Goal: Task Accomplishment & Management: Manage account settings

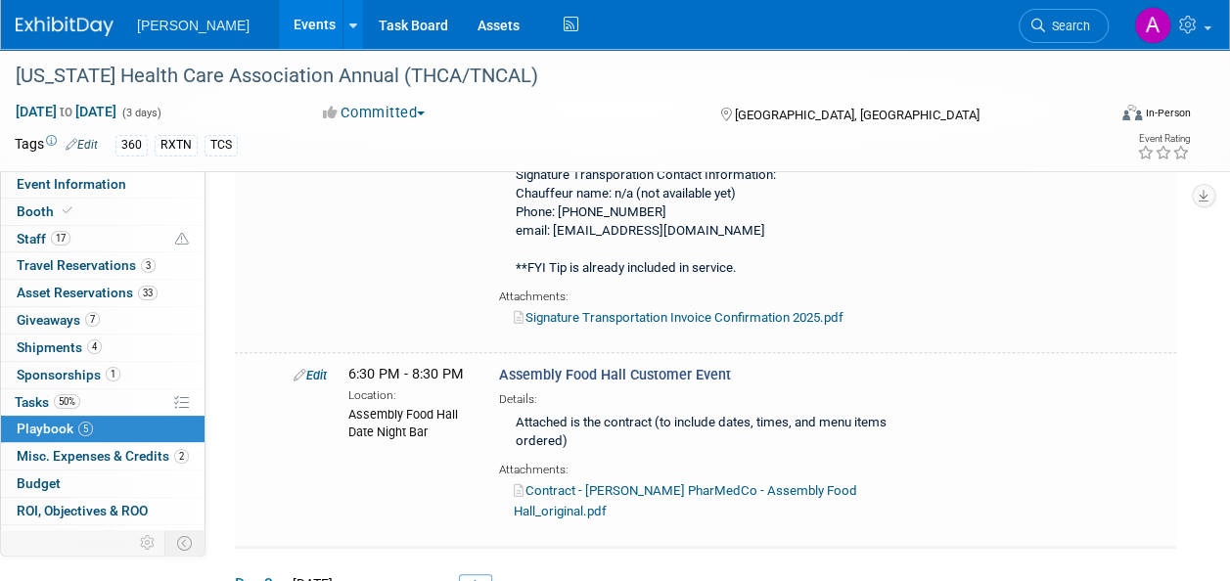
scroll to position [587, 0]
click at [1055, 20] on span "Search" at bounding box center [1067, 26] width 45 height 15
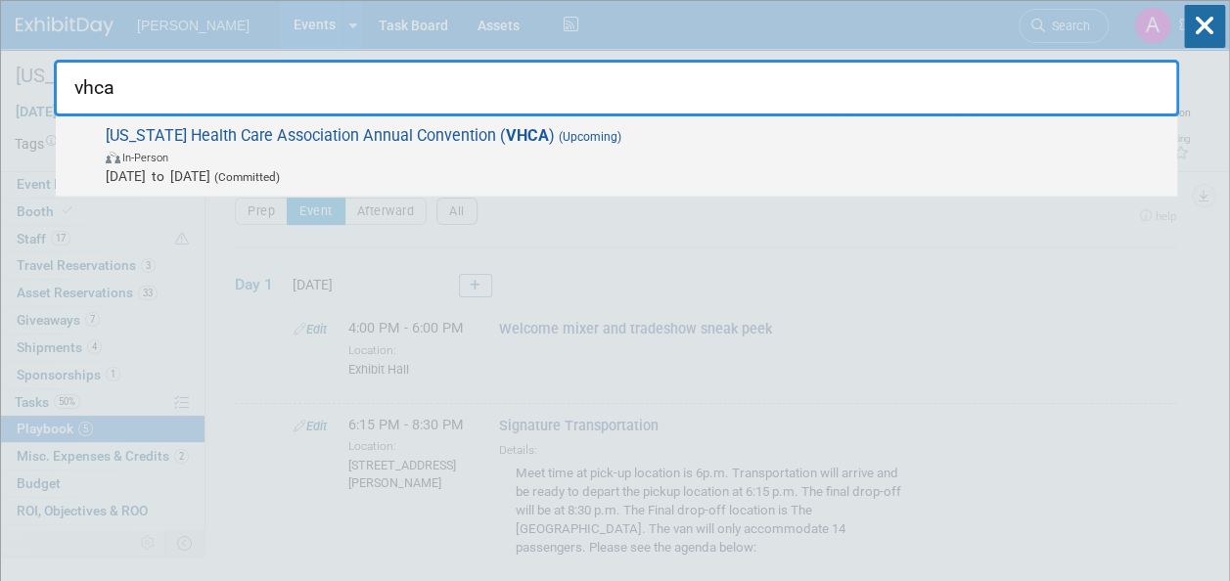
type input "vhca"
click at [583, 159] on span "In-Person" at bounding box center [637, 157] width 1062 height 20
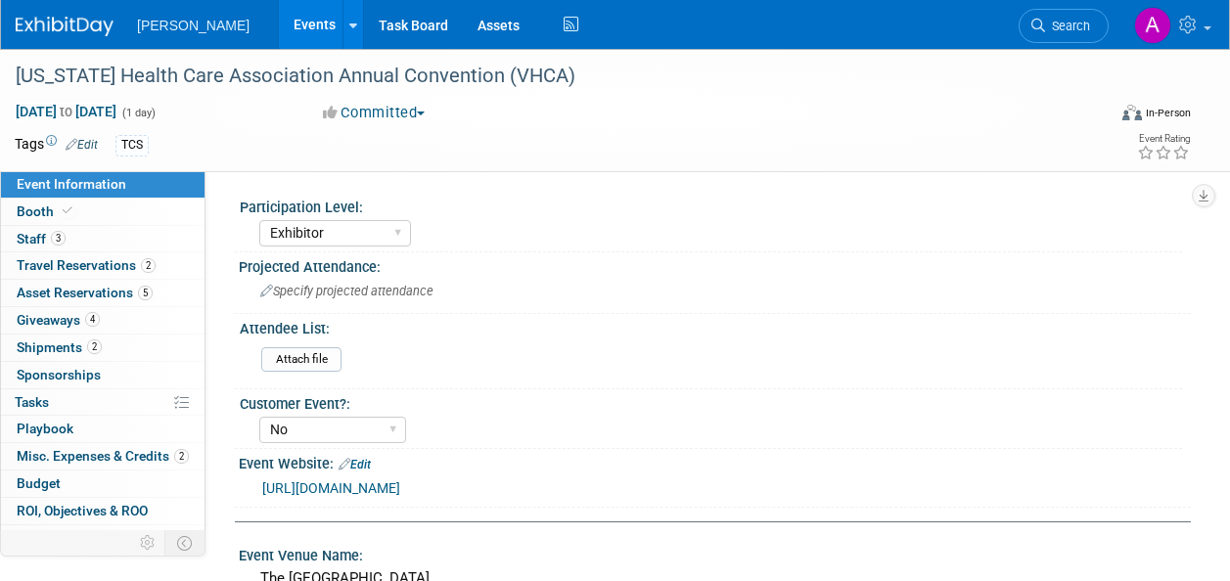
select select "Exhibitor"
select select "No"
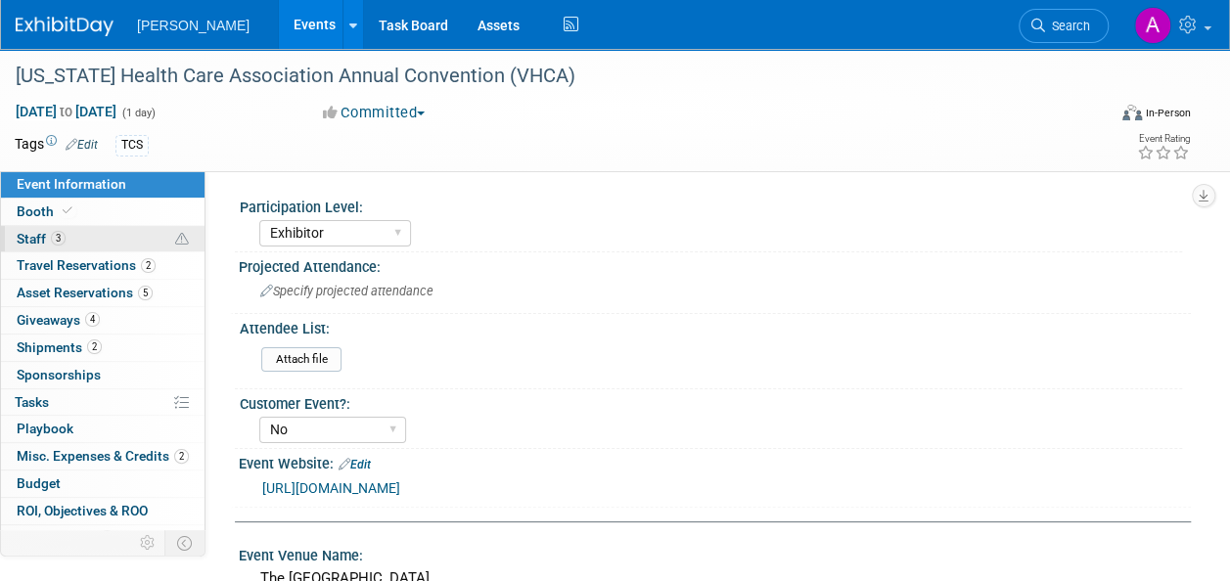
click at [43, 243] on span "Staff 3" at bounding box center [41, 239] width 49 height 16
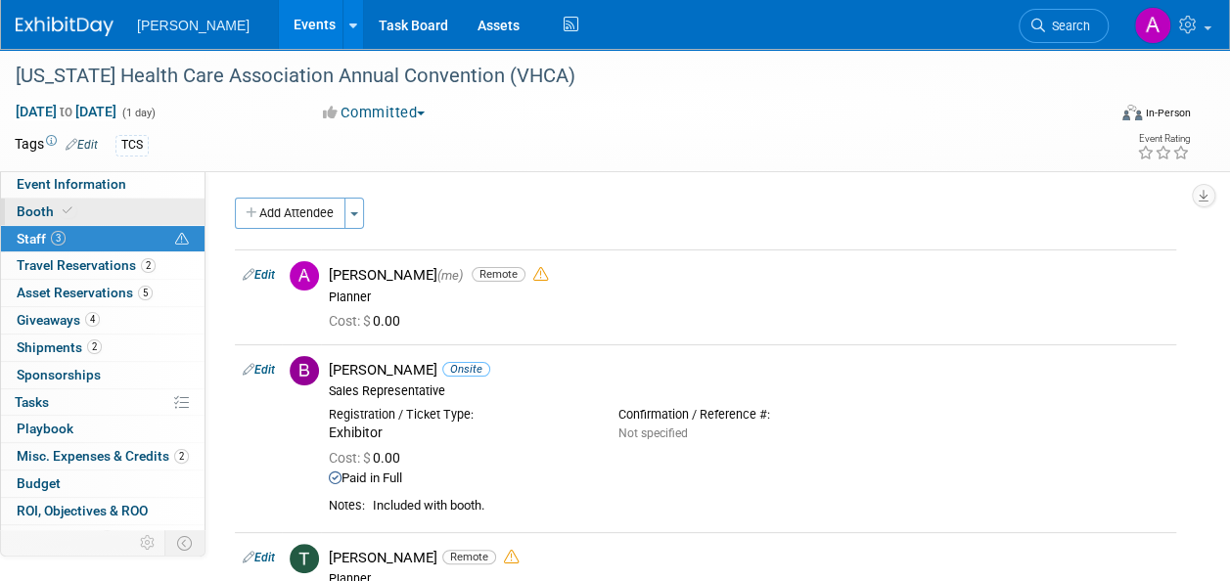
click at [47, 207] on span "Booth" at bounding box center [47, 212] width 60 height 16
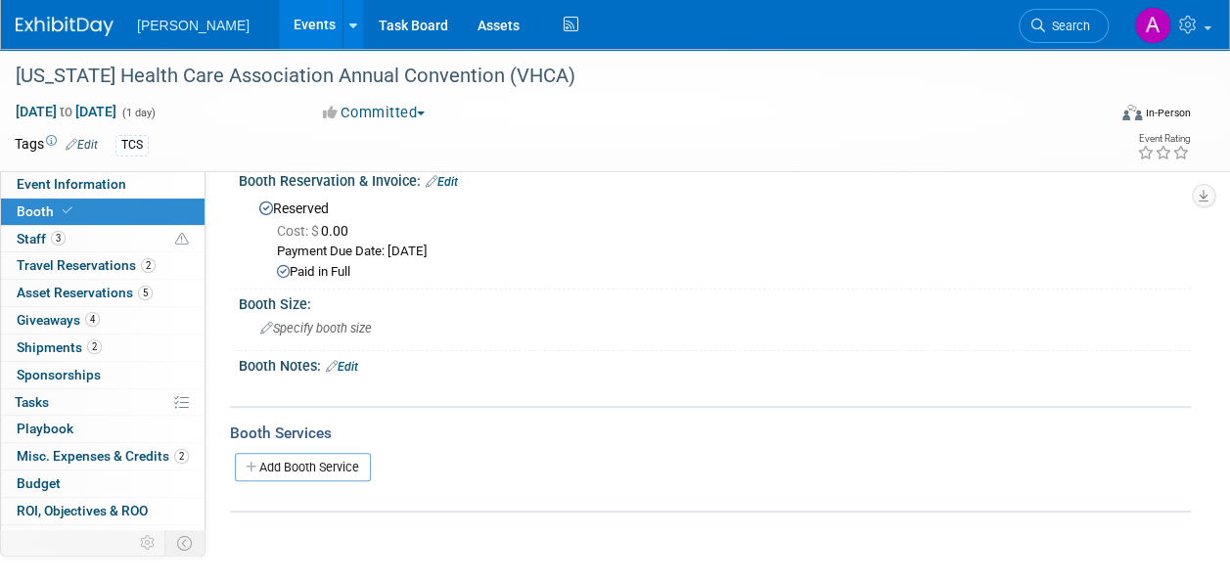
scroll to position [229, 0]
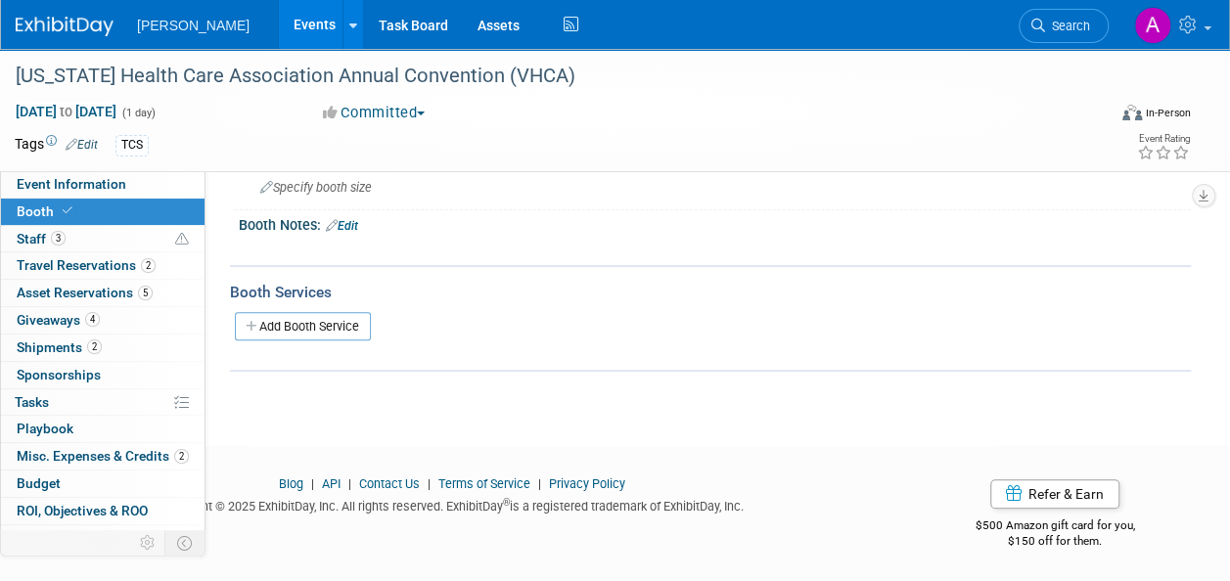
click at [349, 219] on link "Edit" at bounding box center [342, 226] width 32 height 14
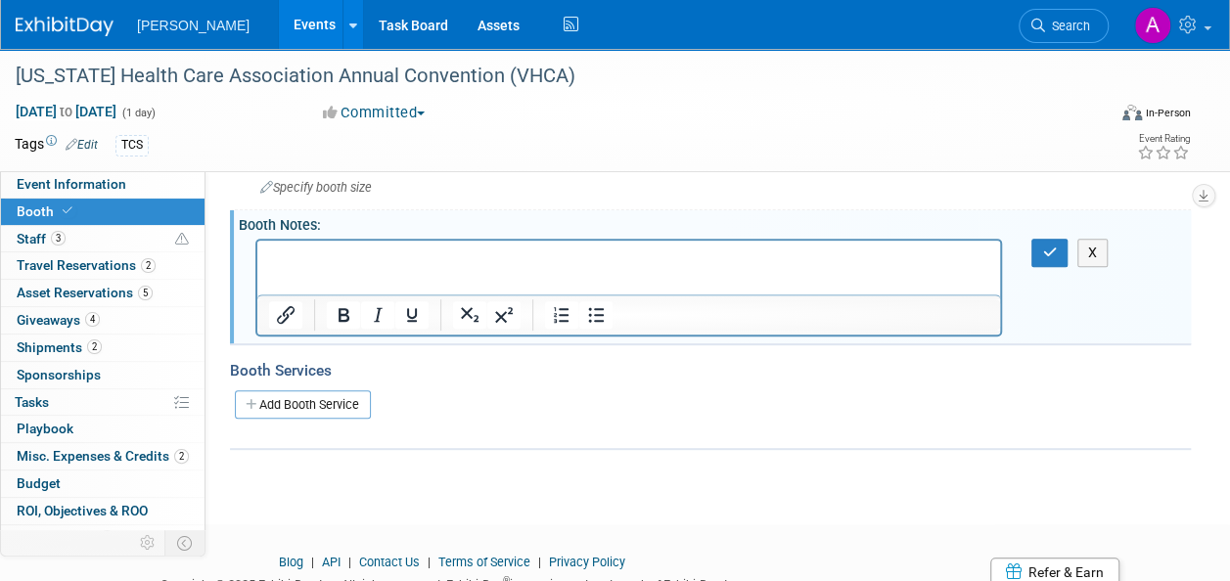
scroll to position [0, 0]
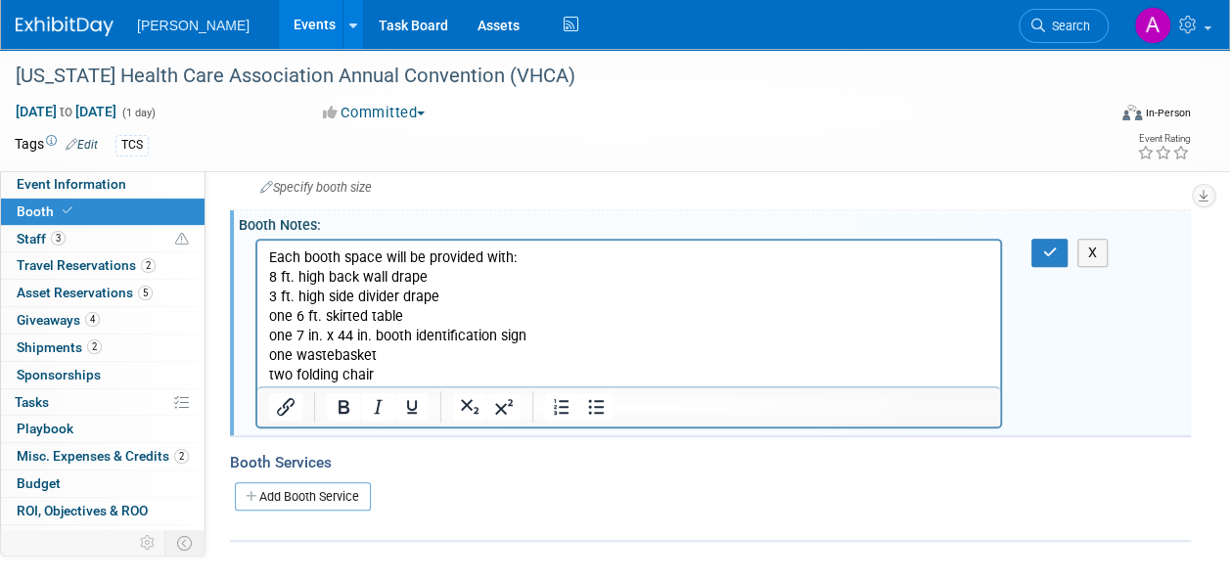
click at [384, 370] on p "Each booth space will be provided with: 8 ft. high back wall drape 3 ft. high s…" at bounding box center [629, 317] width 720 height 138
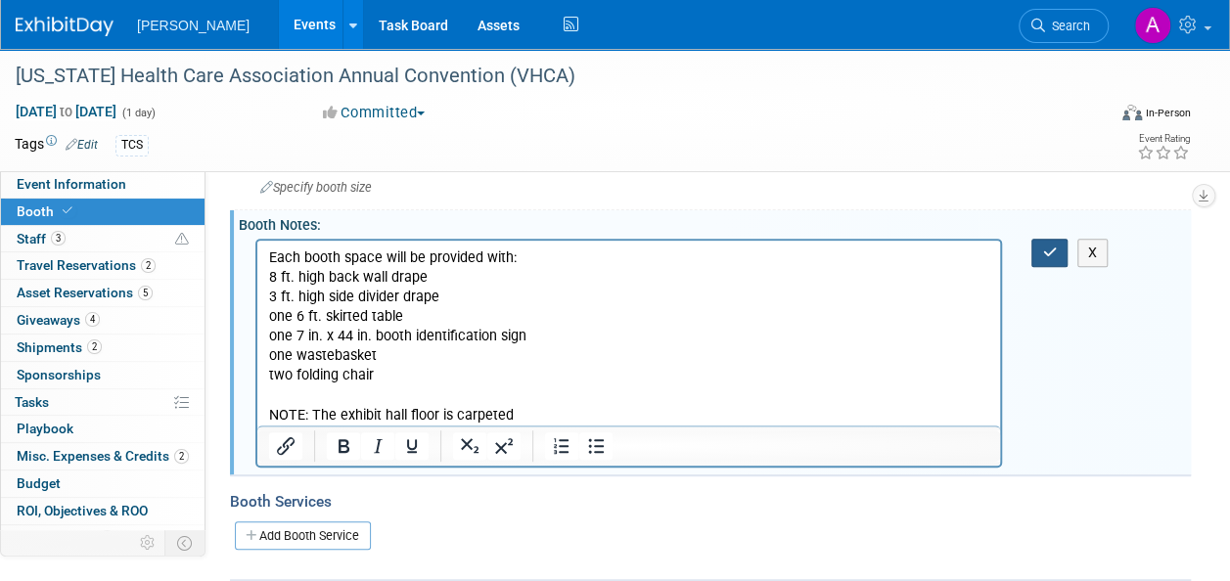
click at [1053, 243] on button "button" at bounding box center [1049, 253] width 36 height 28
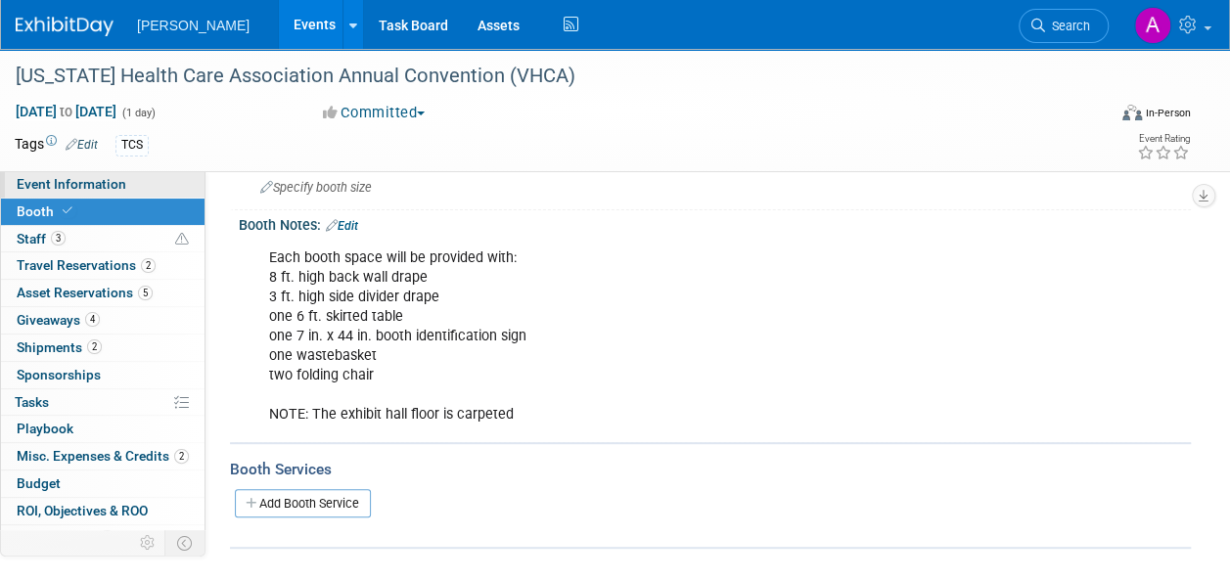
click at [74, 175] on link "Event Information" at bounding box center [103, 184] width 204 height 26
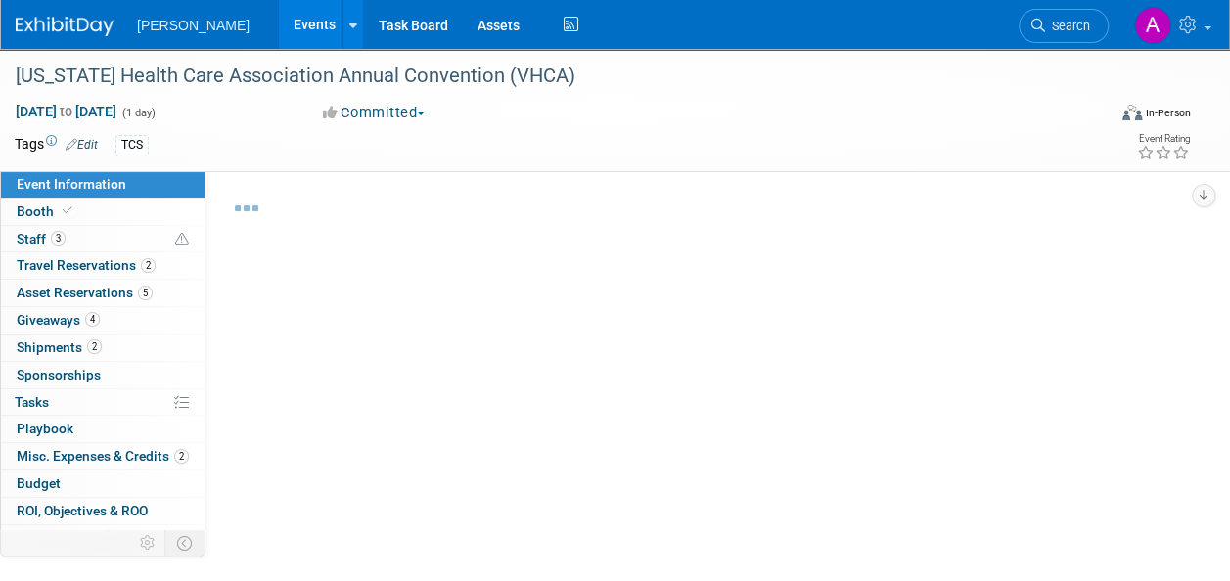
select select "Exhibitor"
select select "No"
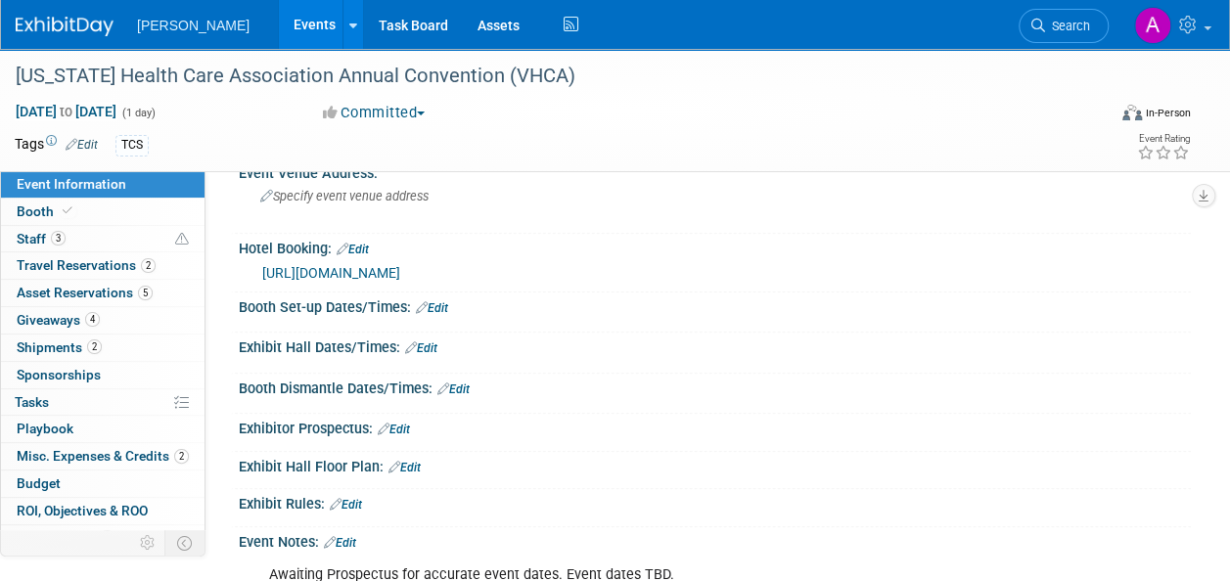
scroll to position [489, 0]
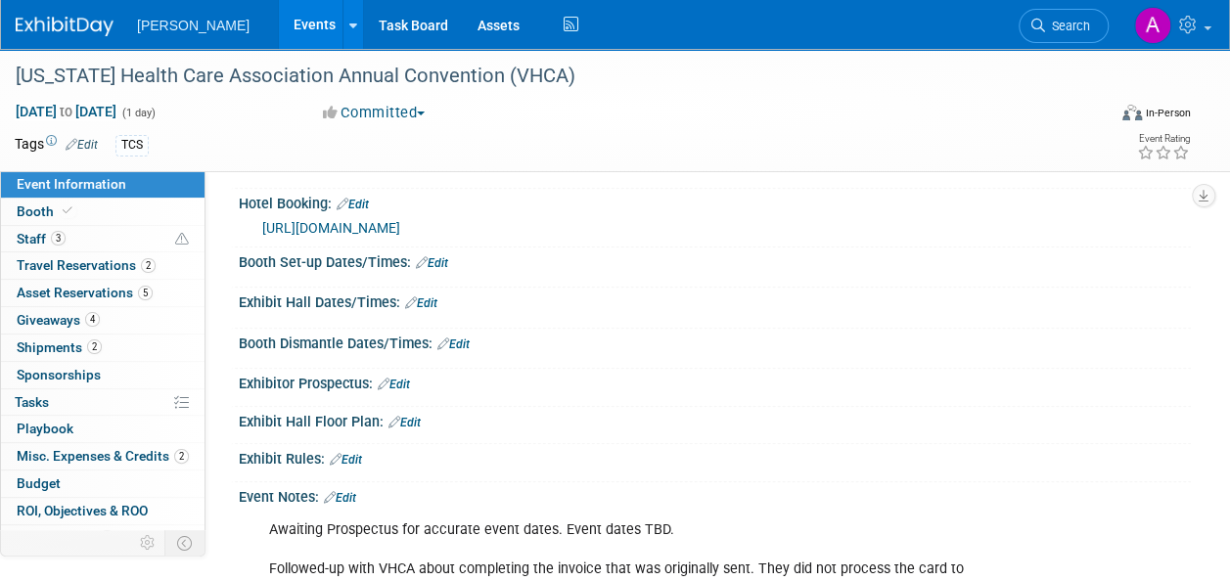
click at [433, 259] on link "Edit" at bounding box center [432, 263] width 32 height 14
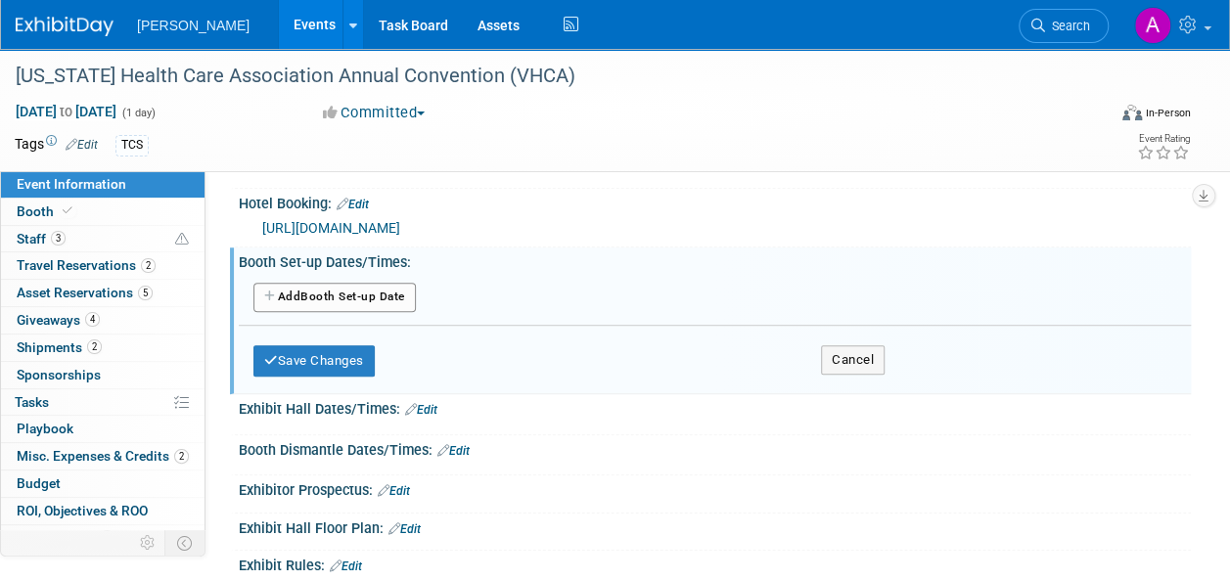
click at [352, 295] on button "Add Another Booth Set-up Date" at bounding box center [334, 297] width 162 height 29
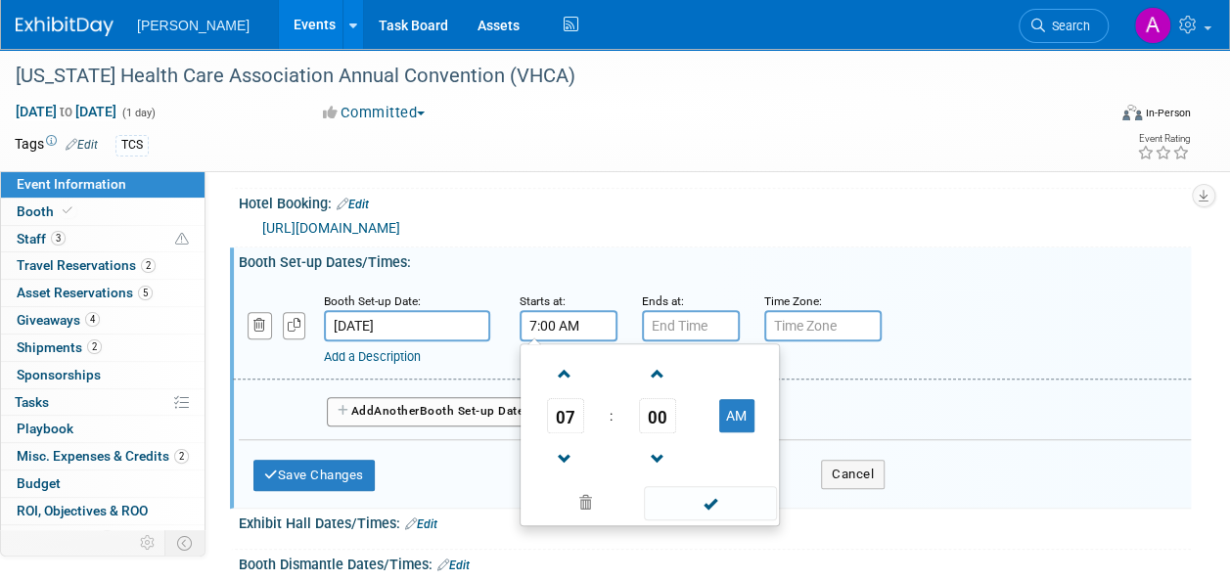
click at [568, 317] on input "7:00 AM" at bounding box center [569, 325] width 98 height 31
drag, startPoint x: 580, startPoint y: 380, endPoint x: 628, endPoint y: 396, distance: 50.7
click at [579, 380] on span at bounding box center [565, 374] width 34 height 34
type input "8:00 AM"
click at [727, 497] on span at bounding box center [710, 503] width 132 height 34
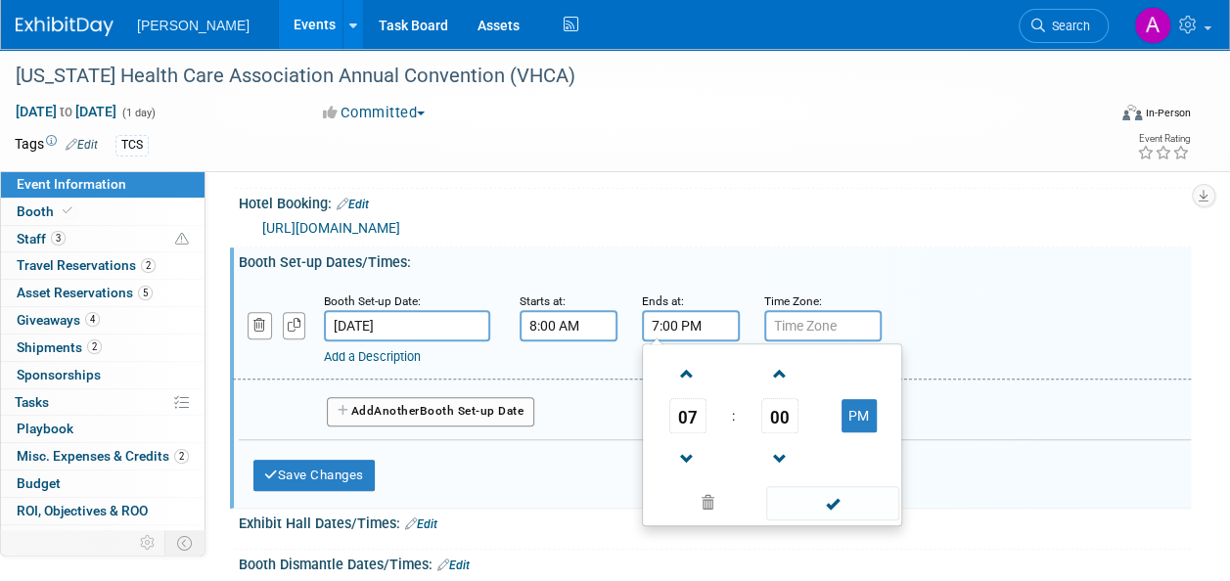
click at [661, 328] on input "7:00 PM" at bounding box center [691, 325] width 98 height 31
click at [686, 372] on span at bounding box center [687, 374] width 34 height 34
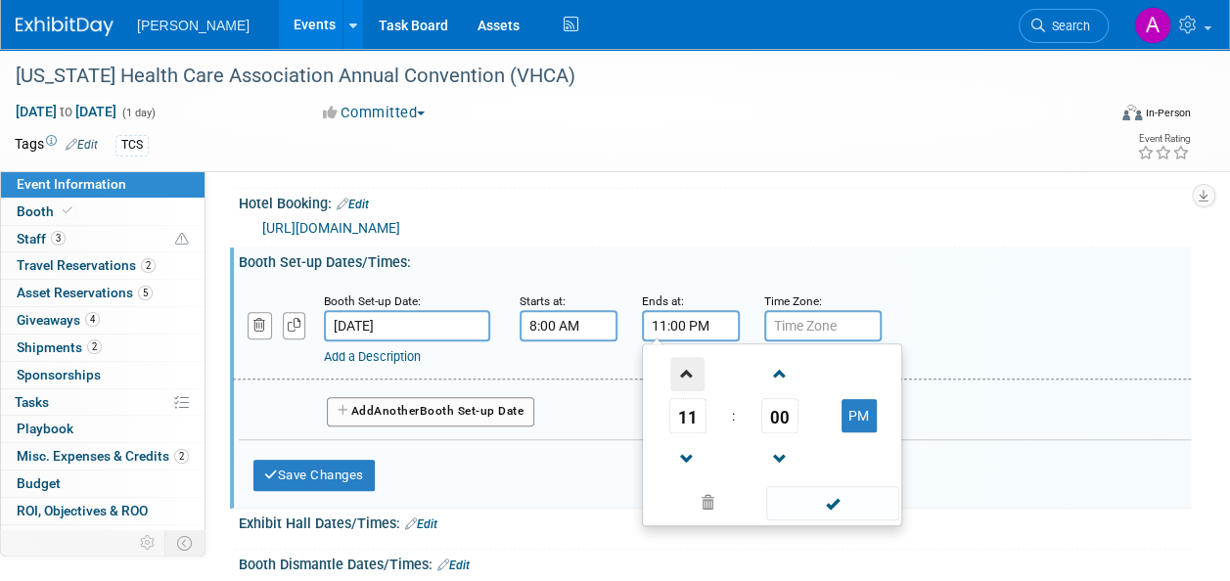
click at [686, 372] on span at bounding box center [687, 374] width 34 height 34
drag, startPoint x: 845, startPoint y: 415, endPoint x: 825, endPoint y: 477, distance: 65.9
click at [845, 416] on button "AM" at bounding box center [858, 415] width 35 height 33
type input "12:00 PM"
click at [815, 504] on span at bounding box center [832, 503] width 132 height 34
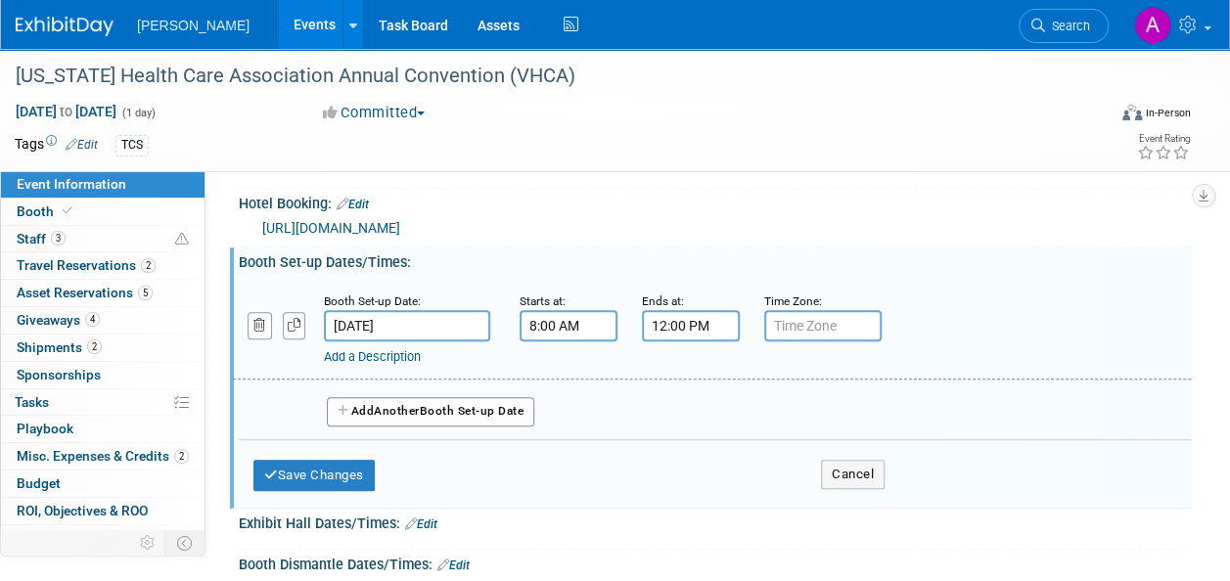
click at [397, 352] on link "Add a Description" at bounding box center [372, 356] width 97 height 15
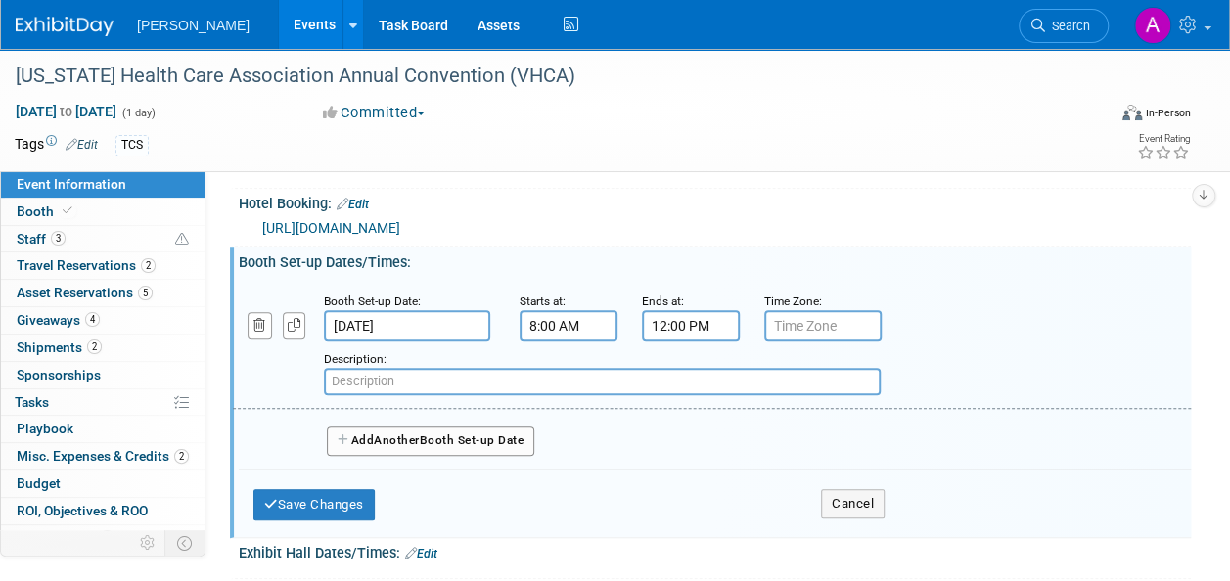
click at [387, 380] on input "text" at bounding box center [602, 381] width 557 height 27
type input "Exhibitor Move-In"
click at [344, 480] on div "Save Changes Cancel" at bounding box center [568, 500] width 631 height 61
click at [330, 506] on button "Save Changes" at bounding box center [313, 504] width 121 height 31
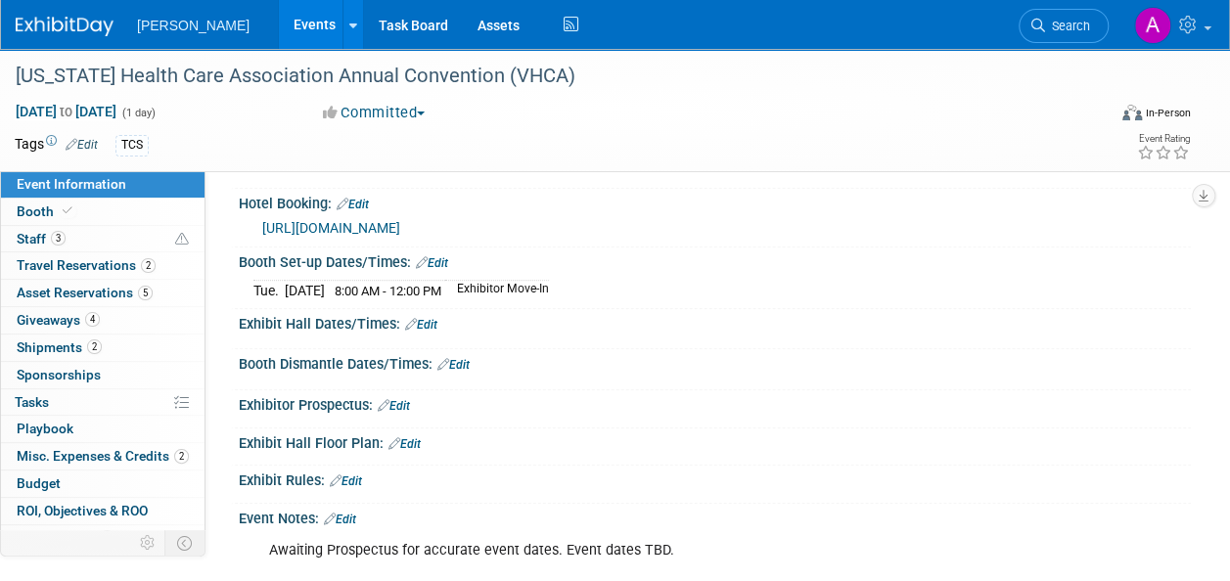
click at [454, 358] on link "Edit" at bounding box center [453, 365] width 32 height 14
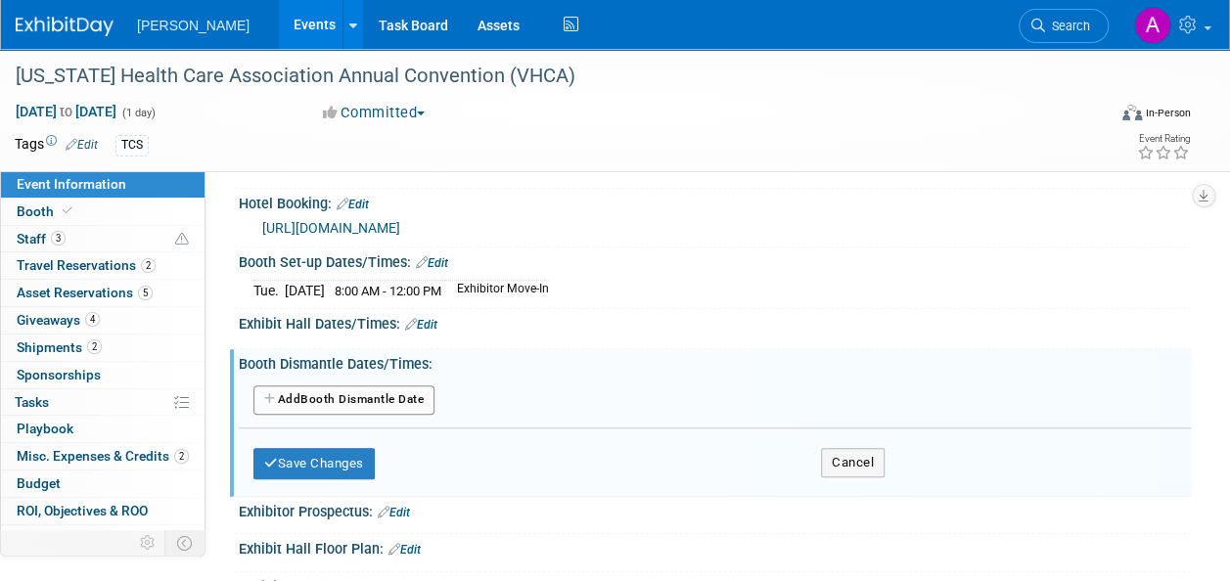
click at [372, 395] on button "Add Another Booth Dismantle Date" at bounding box center [343, 400] width 181 height 29
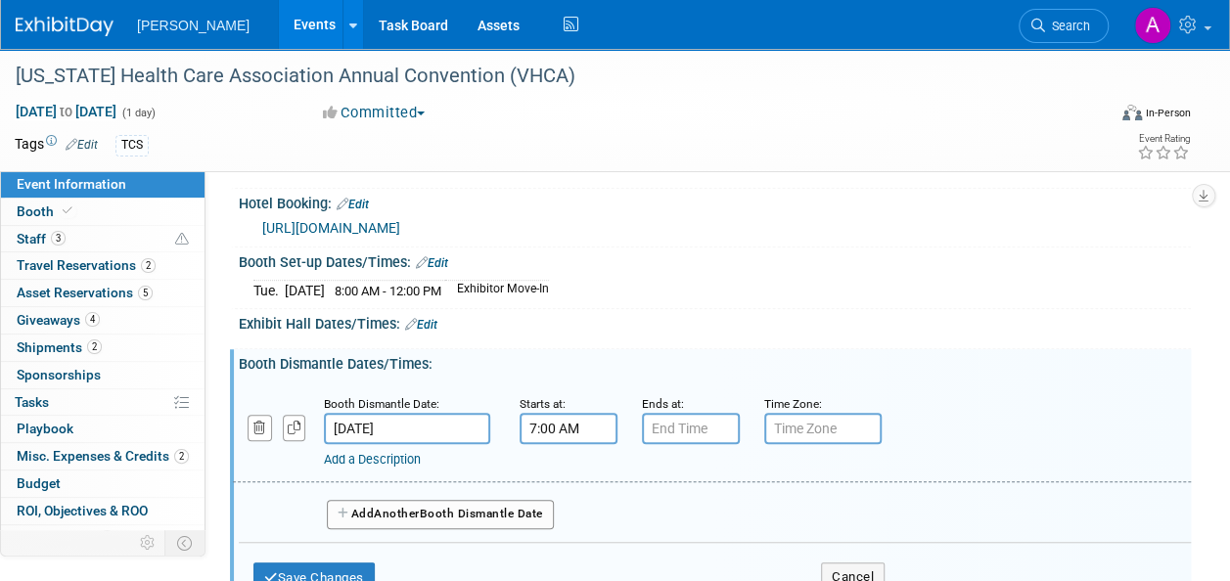
click at [548, 426] on input "7:00 AM" at bounding box center [569, 428] width 98 height 31
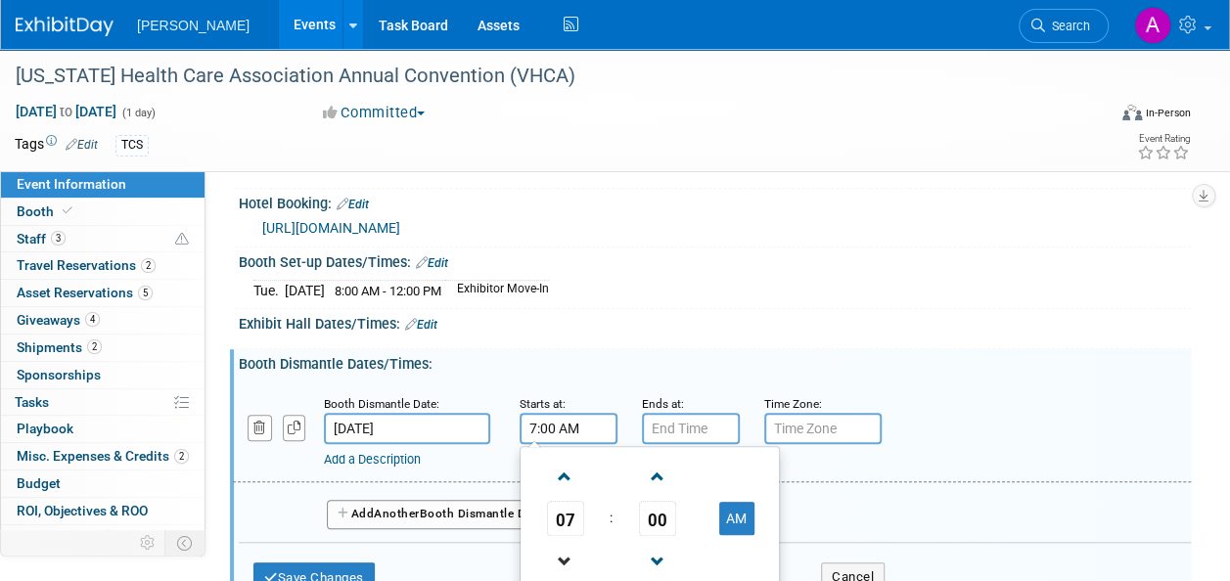
click at [565, 536] on link at bounding box center [565, 561] width 37 height 50
drag, startPoint x: 738, startPoint y: 523, endPoint x: 681, endPoint y: 563, distance: 68.9
click at [737, 525] on button "AM" at bounding box center [736, 518] width 35 height 33
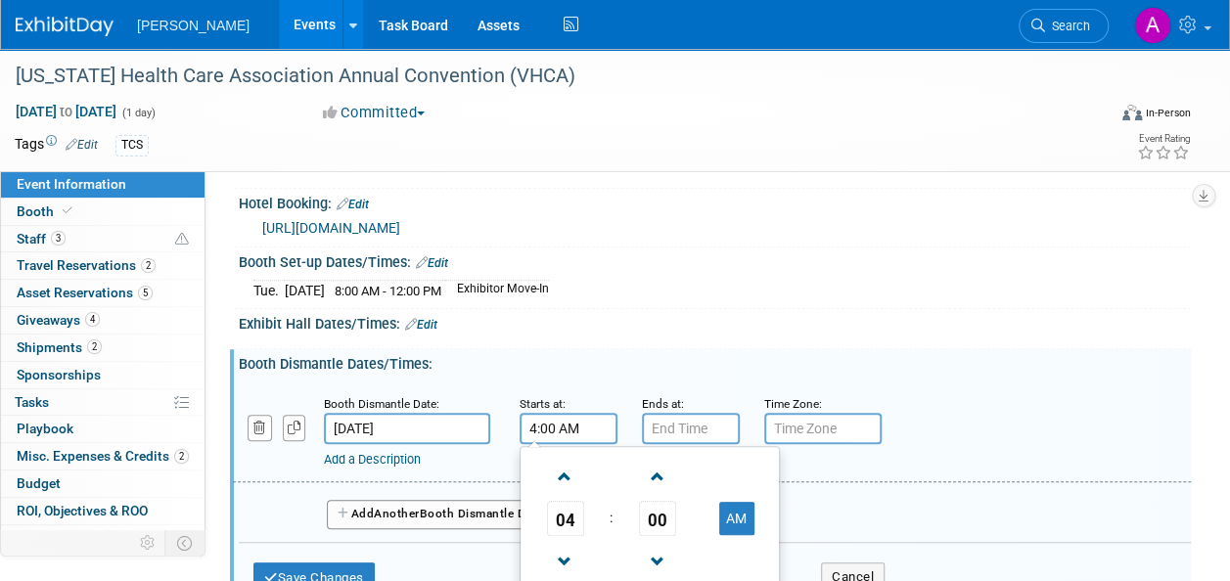
type input "4:00 PM"
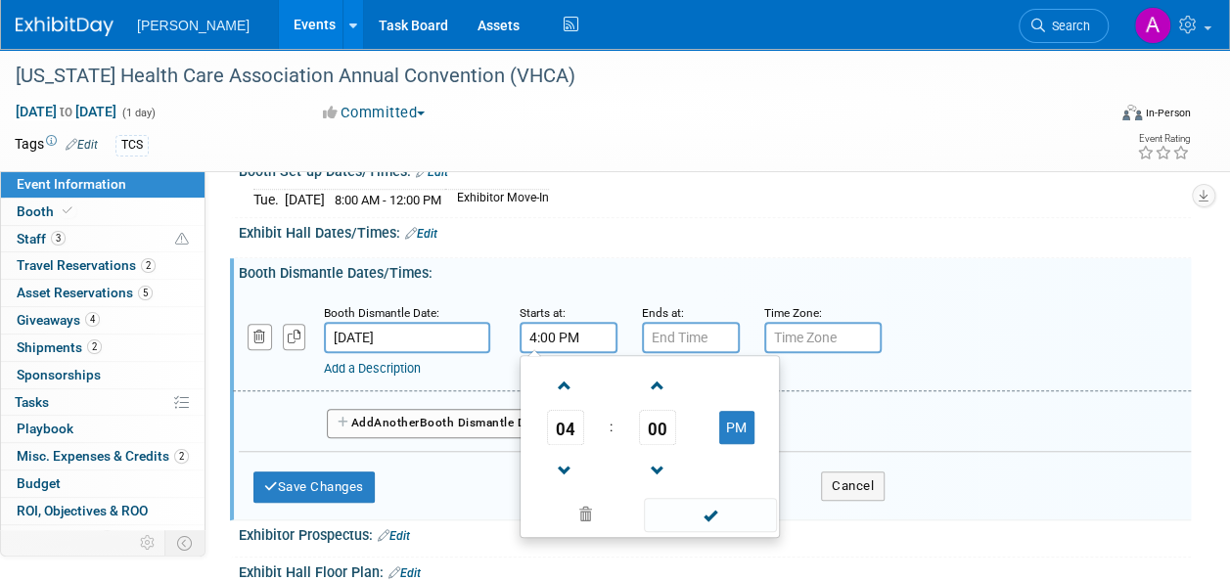
scroll to position [685, 0]
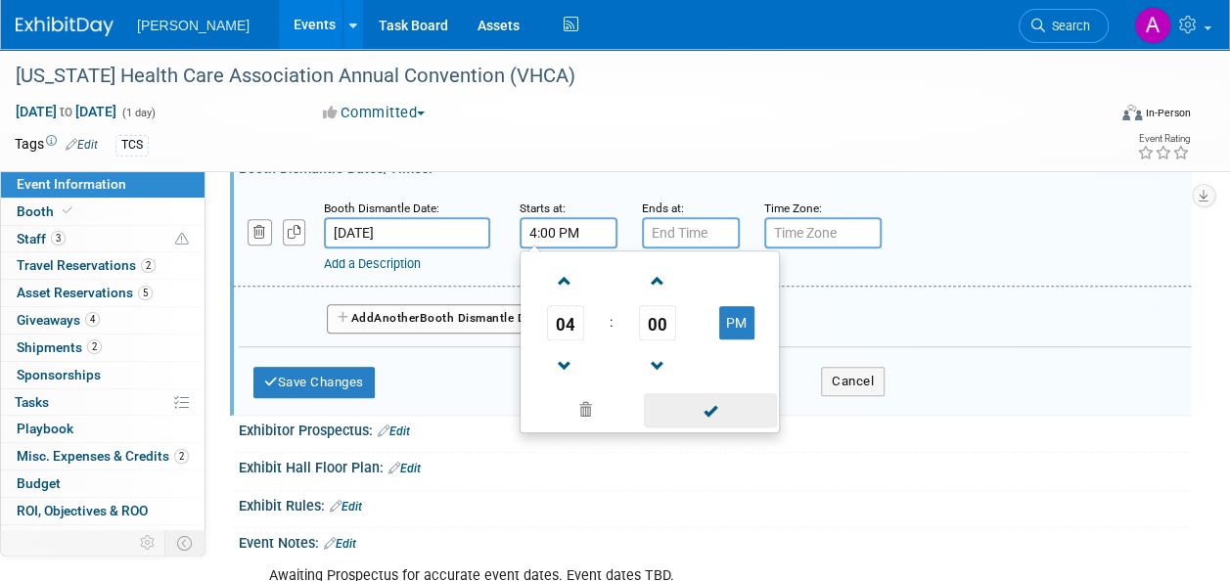
click at [697, 413] on span at bounding box center [710, 410] width 132 height 34
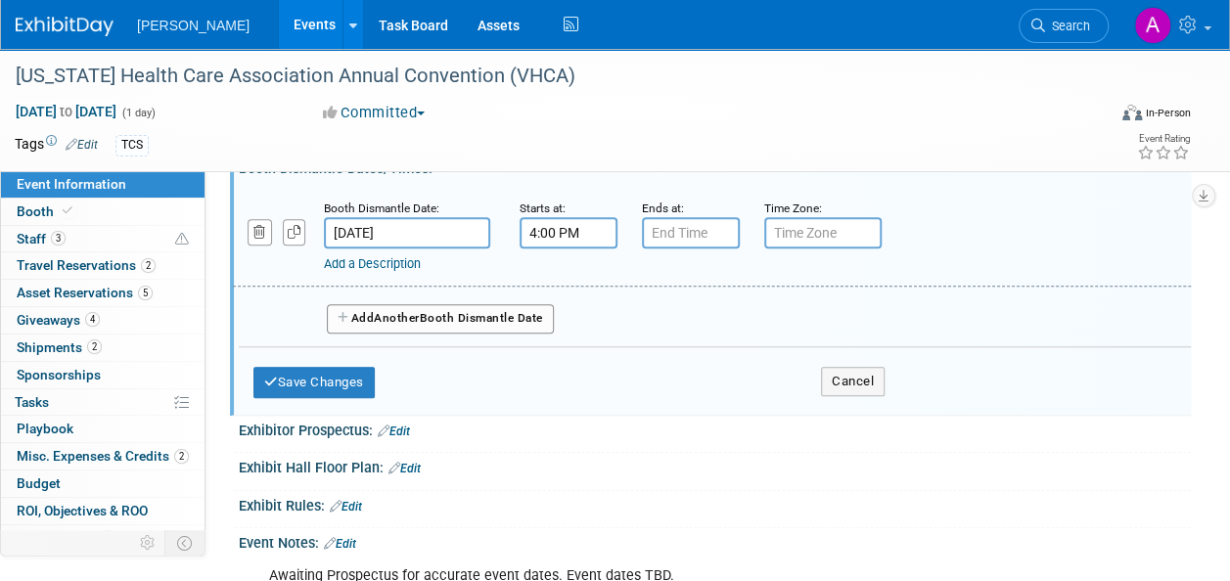
type input "7:00 PM"
click at [680, 229] on input "7:00 PM" at bounding box center [691, 232] width 98 height 31
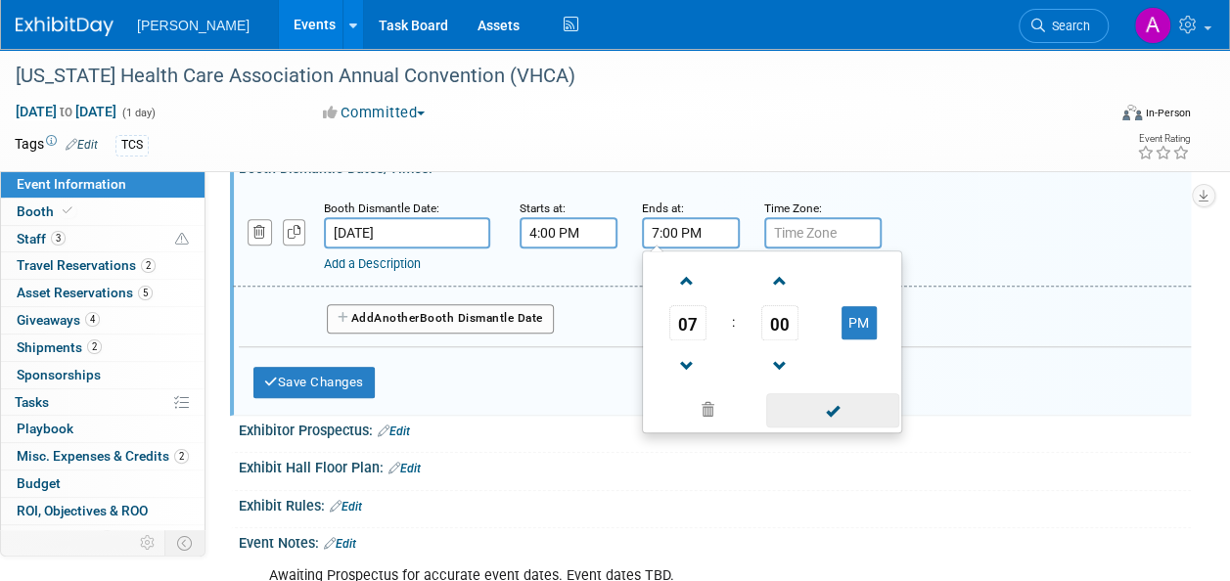
click at [845, 415] on span at bounding box center [832, 410] width 132 height 34
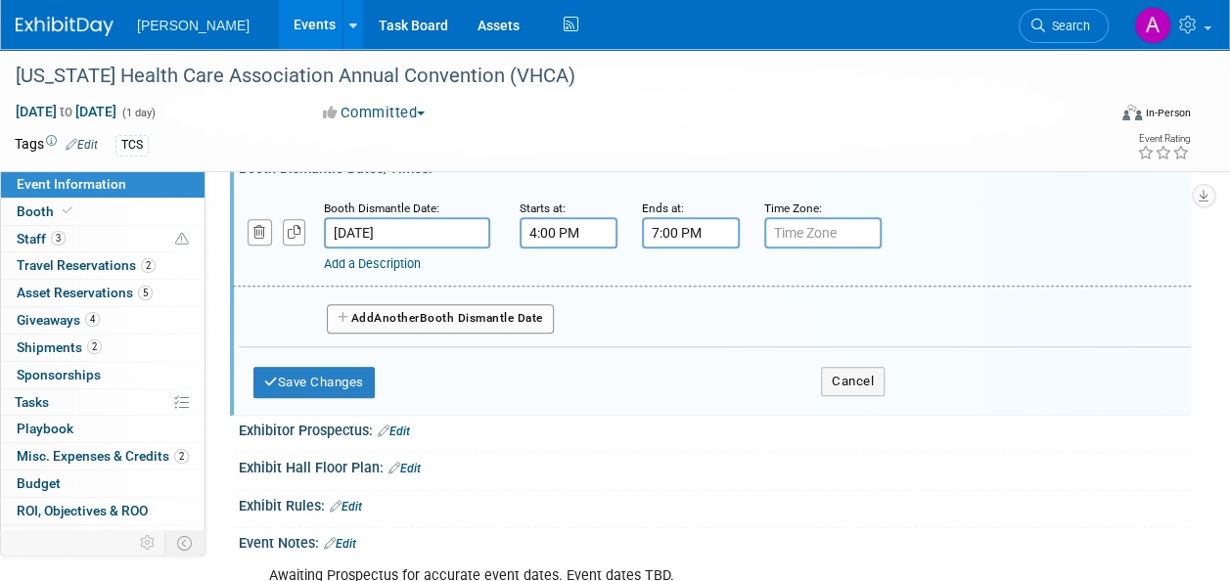
click at [398, 266] on link "Add a Description" at bounding box center [372, 263] width 97 height 15
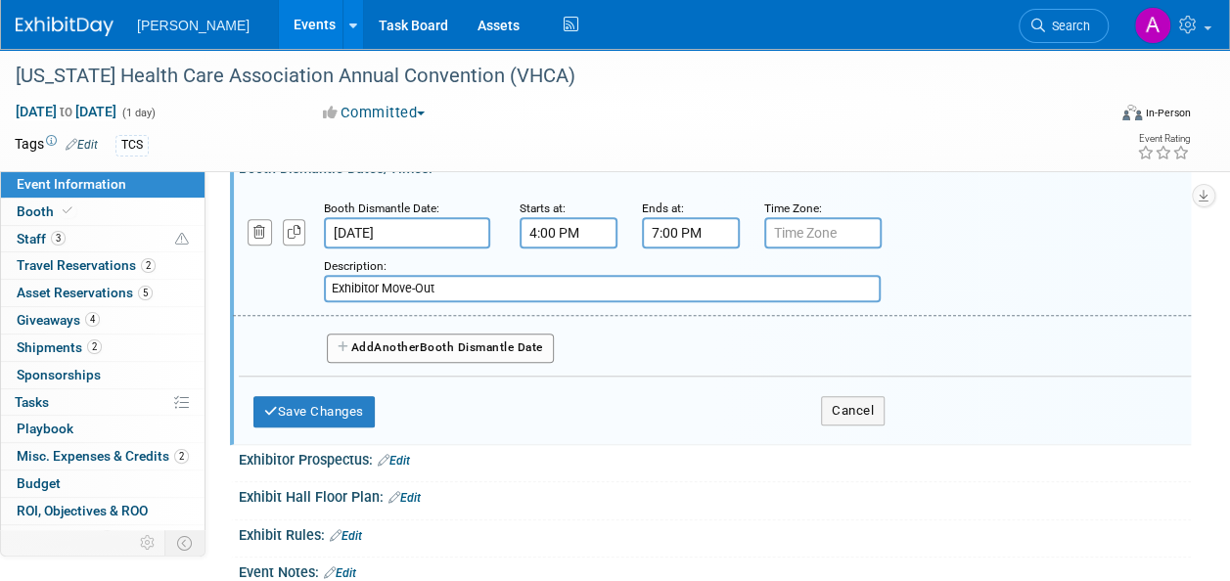
type input "Exhibitor Move-Out"
click at [375, 396] on button "Save Changes" at bounding box center [313, 411] width 121 height 31
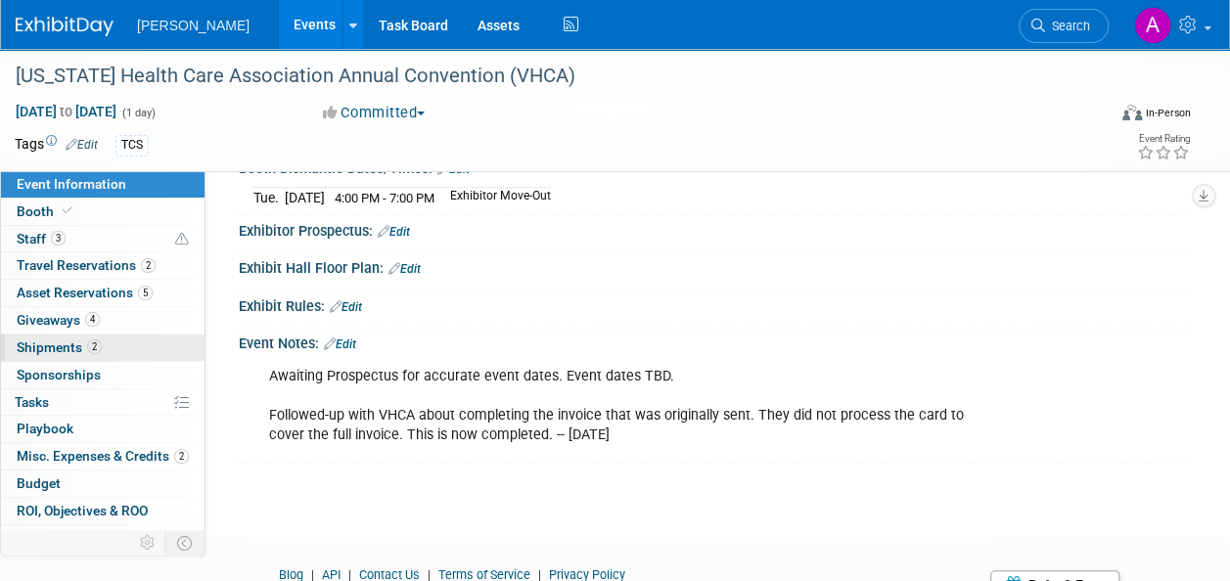
click at [72, 353] on span "Shipments 2" at bounding box center [59, 348] width 85 height 16
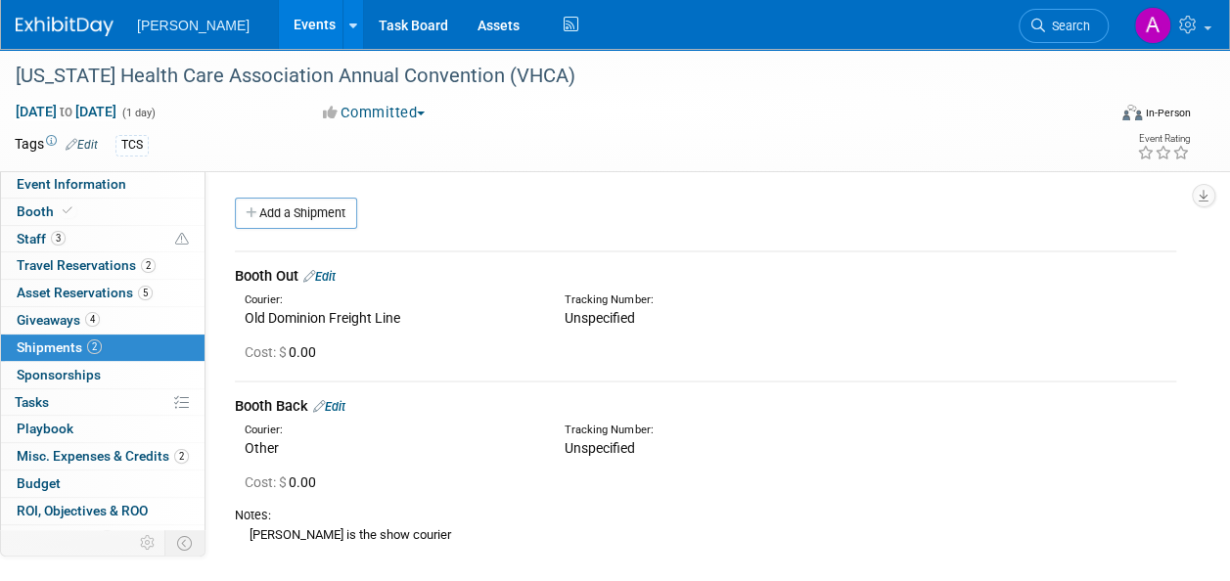
click at [336, 278] on link "Edit" at bounding box center [319, 276] width 32 height 15
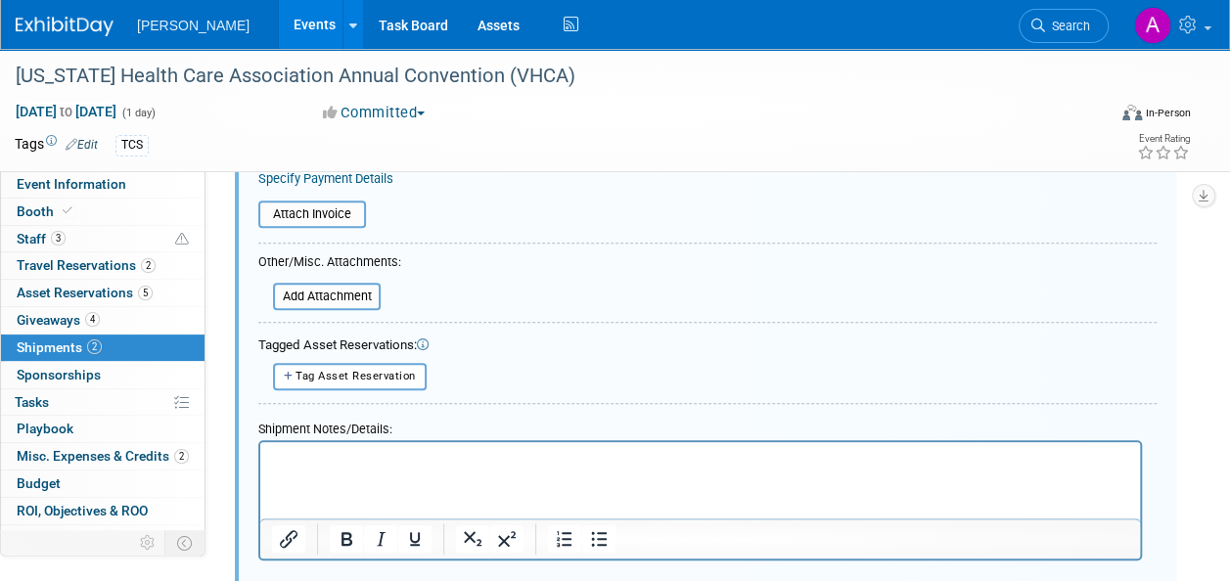
scroll to position [518, 0]
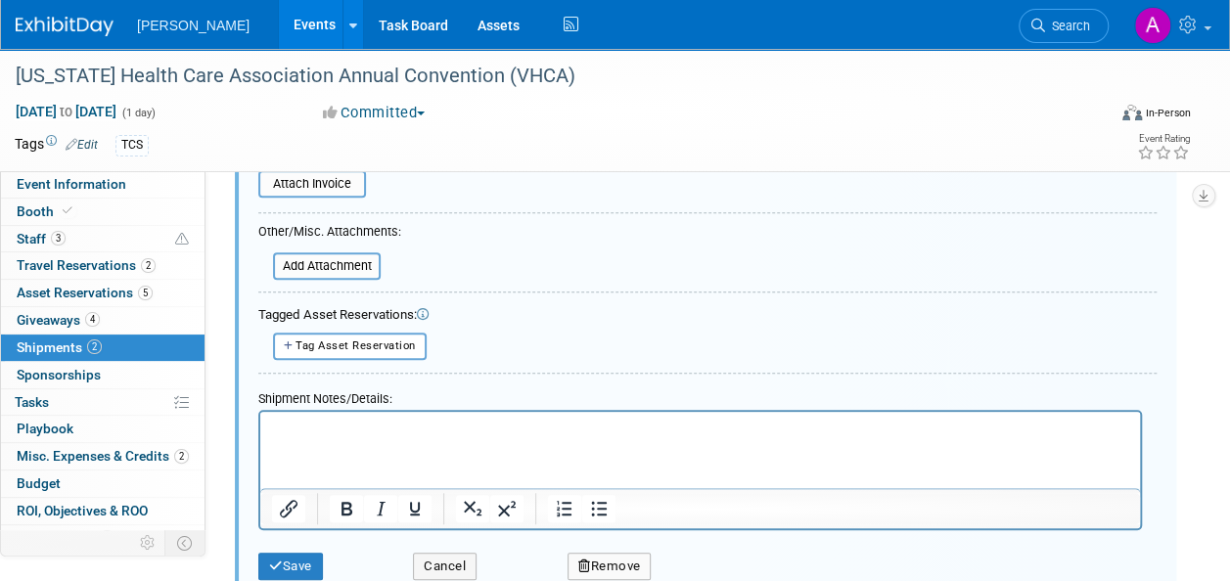
click at [370, 437] on p "Rich Text Area. Press ALT-0 for help." at bounding box center [700, 429] width 857 height 20
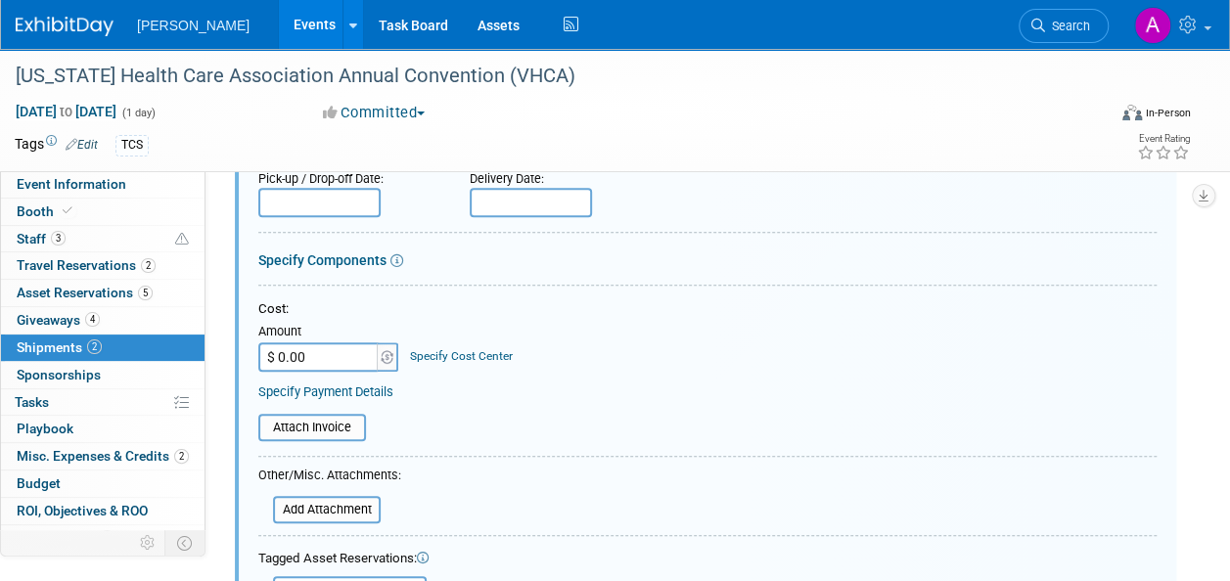
scroll to position [224, 0]
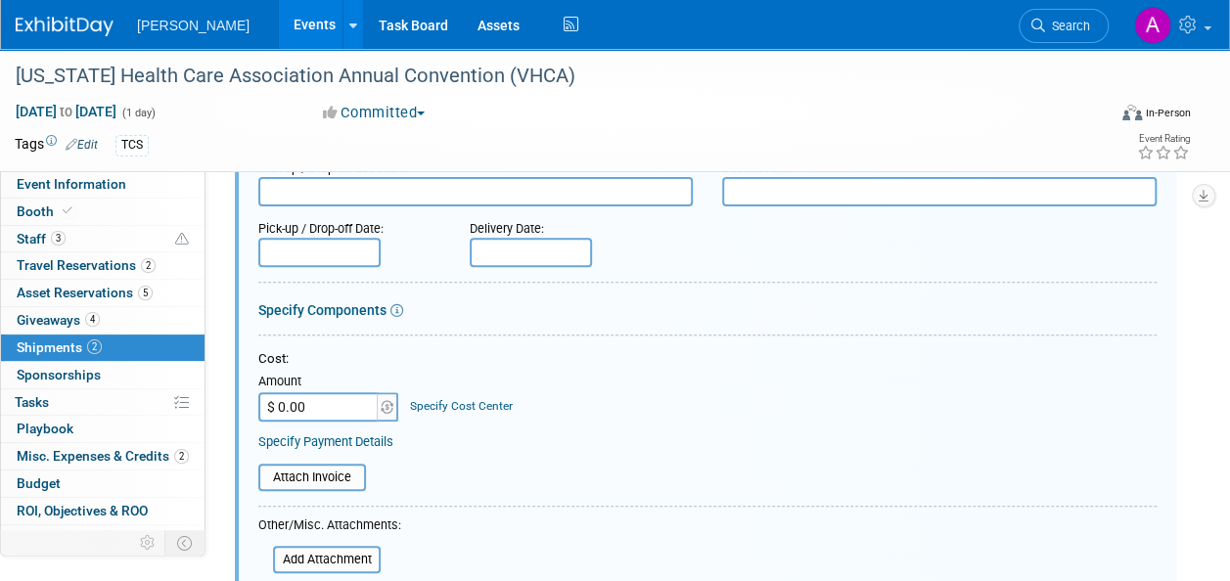
click at [348, 239] on input "text" at bounding box center [319, 252] width 122 height 29
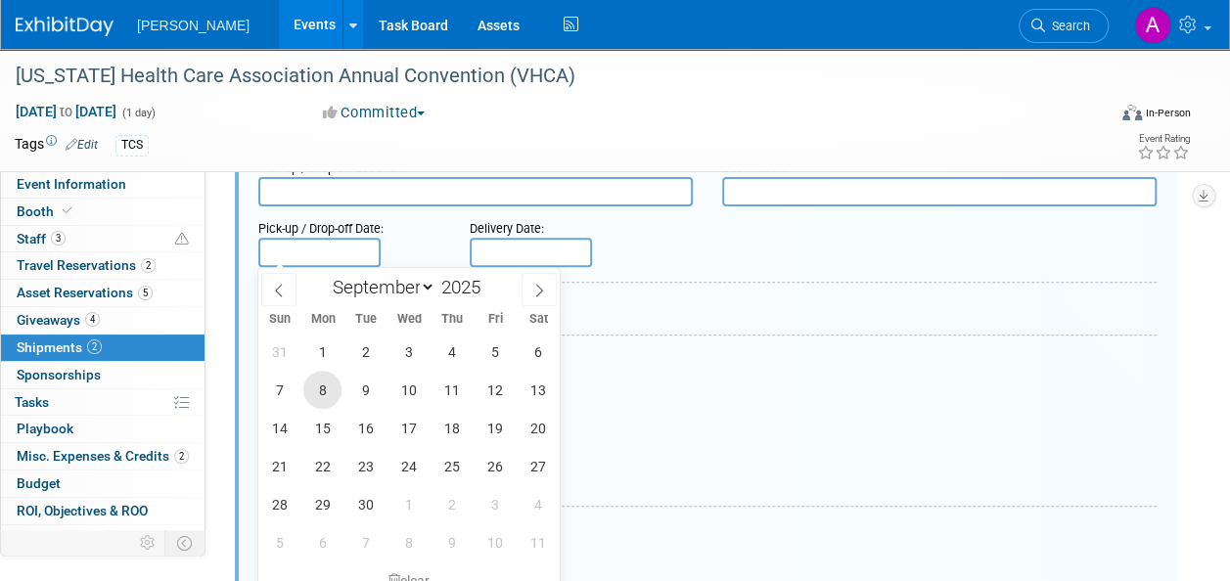
click at [323, 386] on span "8" at bounding box center [322, 390] width 38 height 38
type input "Sep 8, 2025"
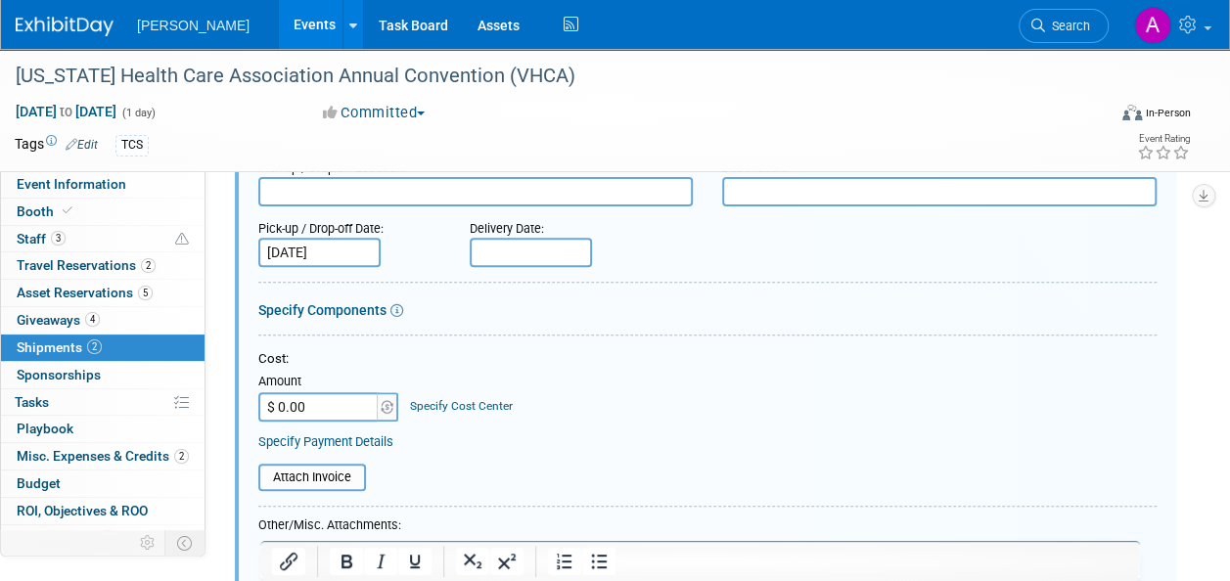
scroll to position [811, 0]
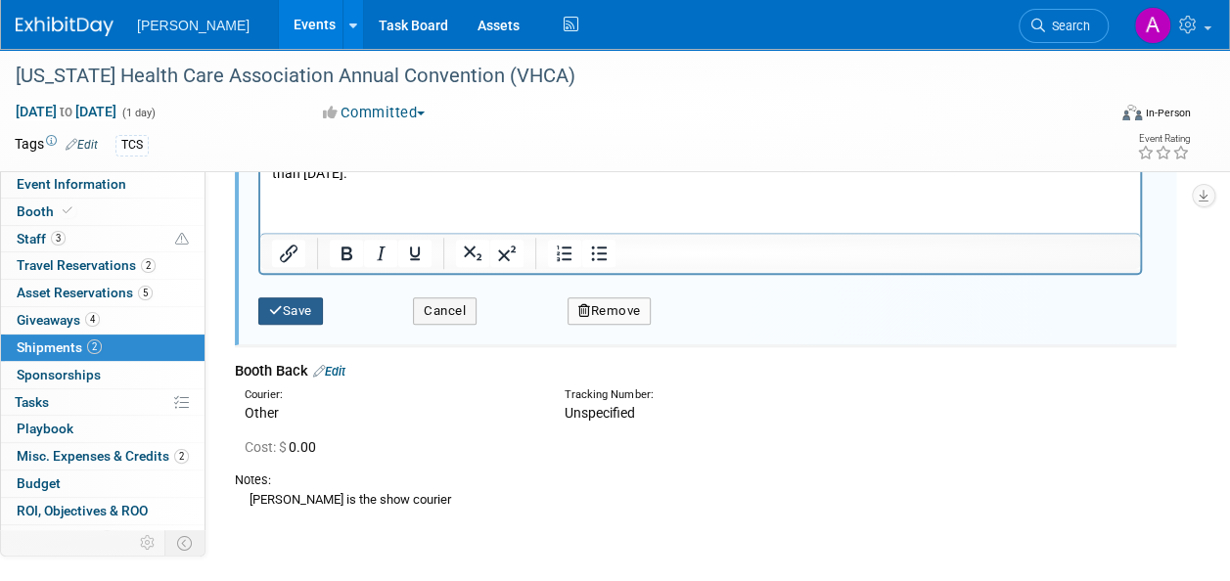
click at [311, 312] on button "Save" at bounding box center [290, 310] width 65 height 27
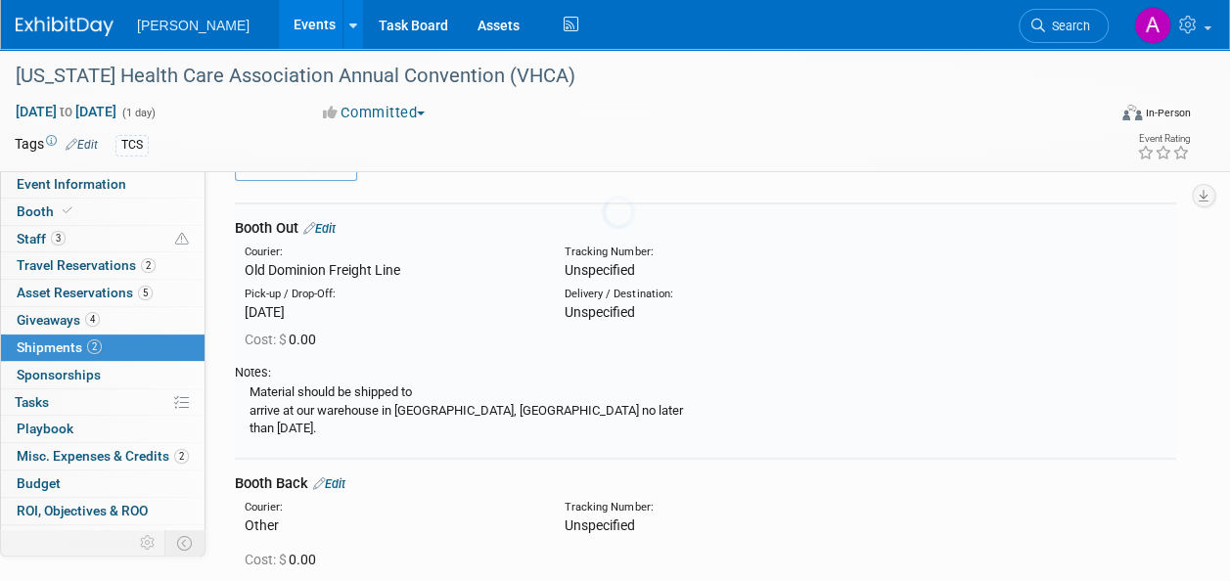
scroll to position [28, 0]
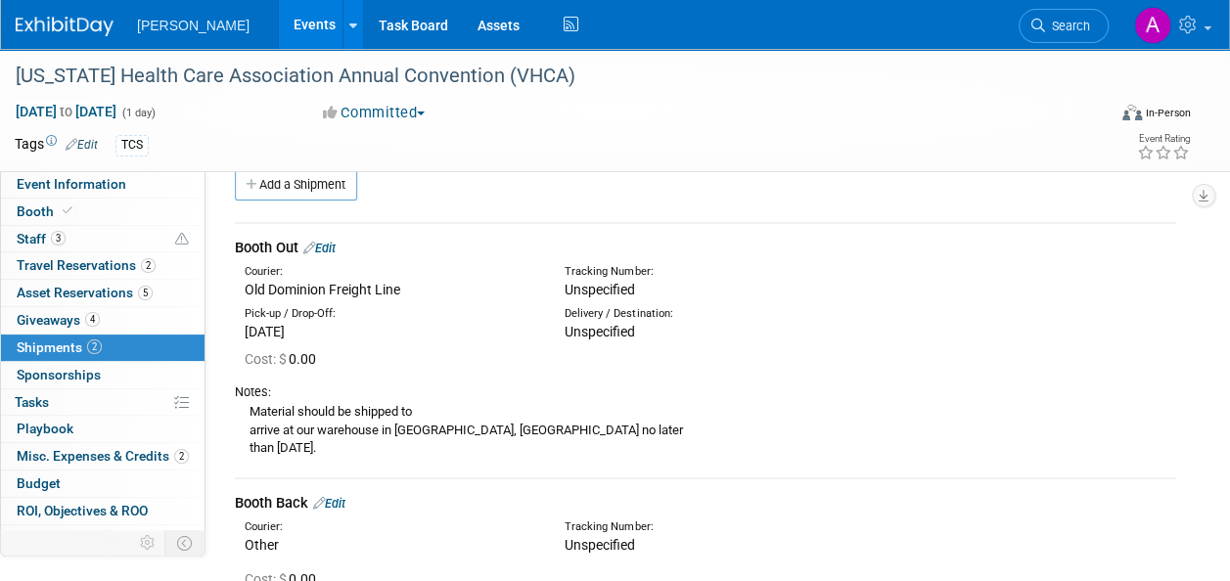
click at [1088, 25] on span "Search" at bounding box center [1067, 26] width 45 height 15
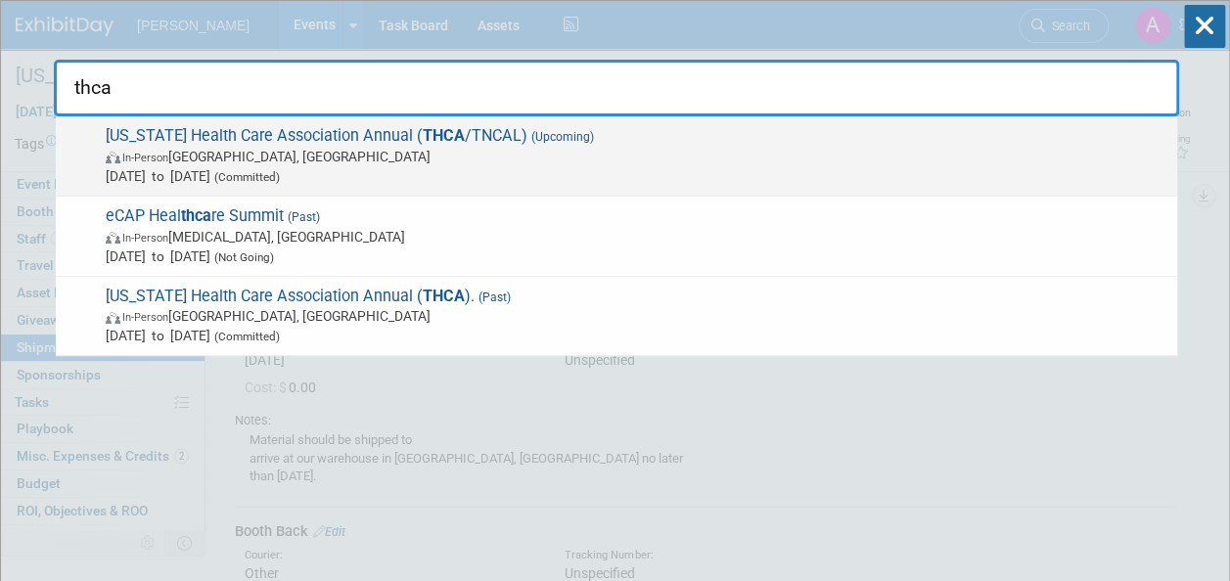
type input "thca"
click at [899, 139] on span "Tennessee Health Care Association Annual ( THCA /TNCAL) (Upcoming) In-Person Na…" at bounding box center [634, 156] width 1068 height 60
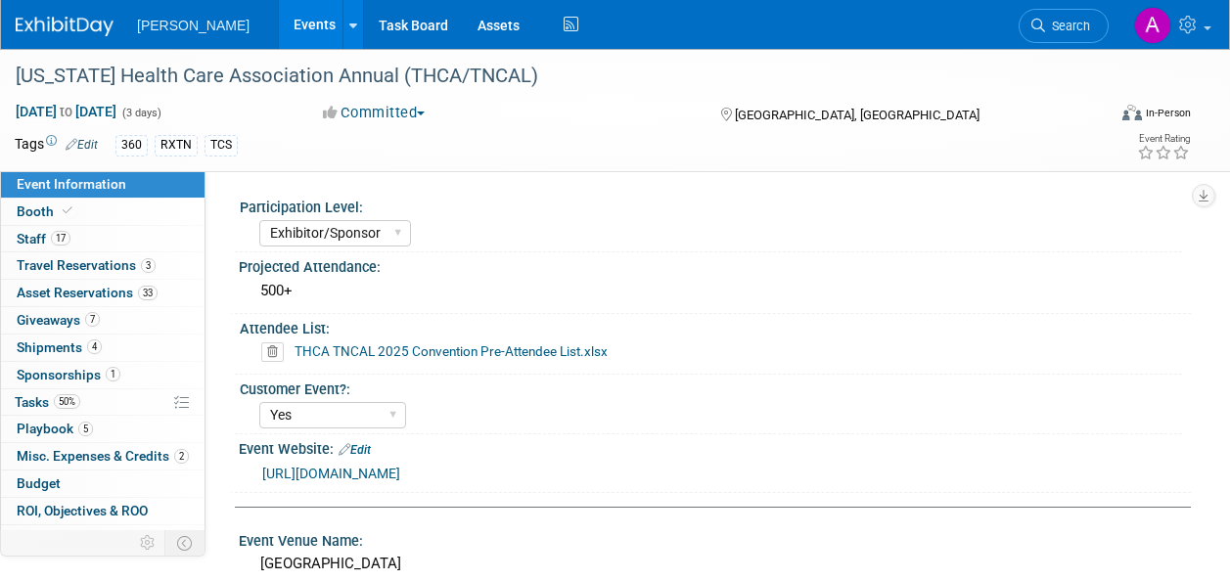
select select "Exhibitor/Sponsor"
select select "Yes"
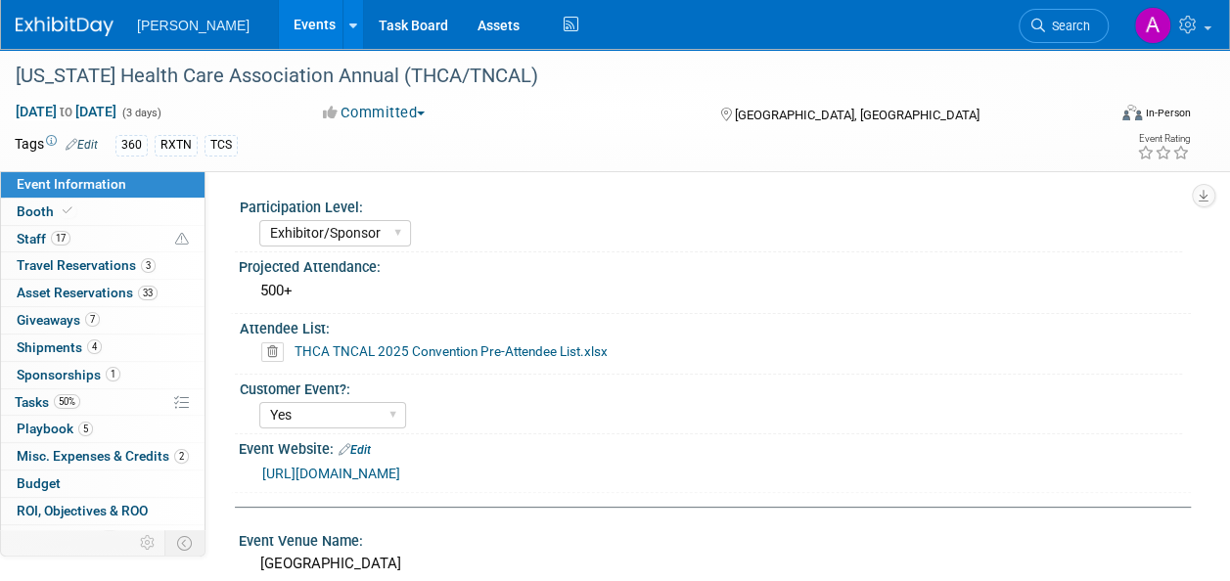
click at [82, 439] on div "5 Playbook 5 Playbook" at bounding box center [103, 429] width 204 height 27
click at [88, 426] on span "5" at bounding box center [85, 429] width 15 height 15
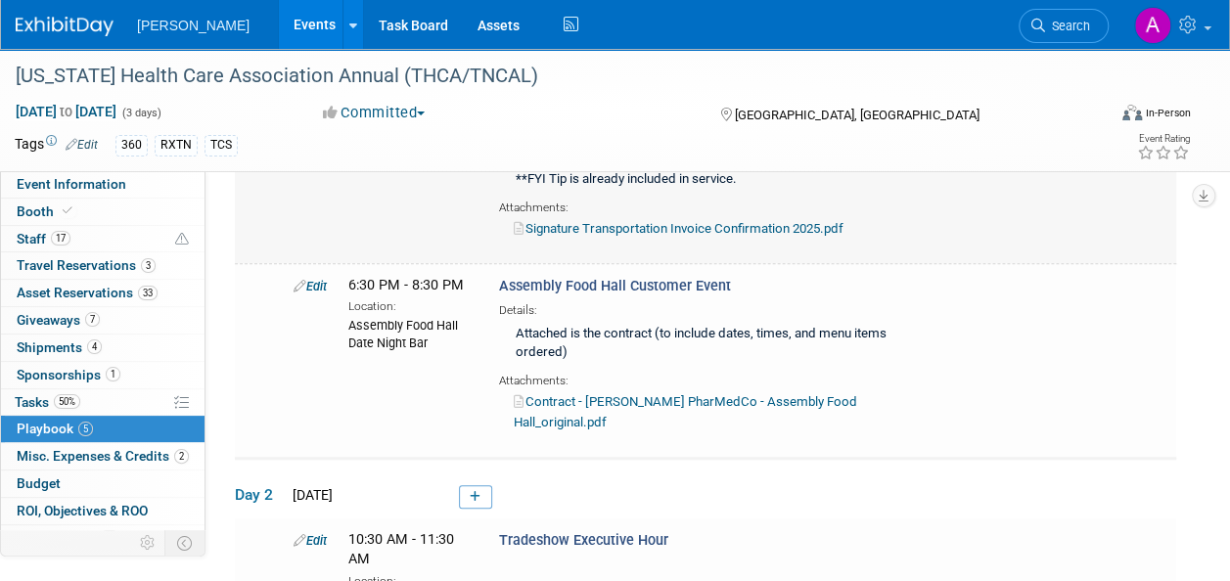
scroll to position [685, 0]
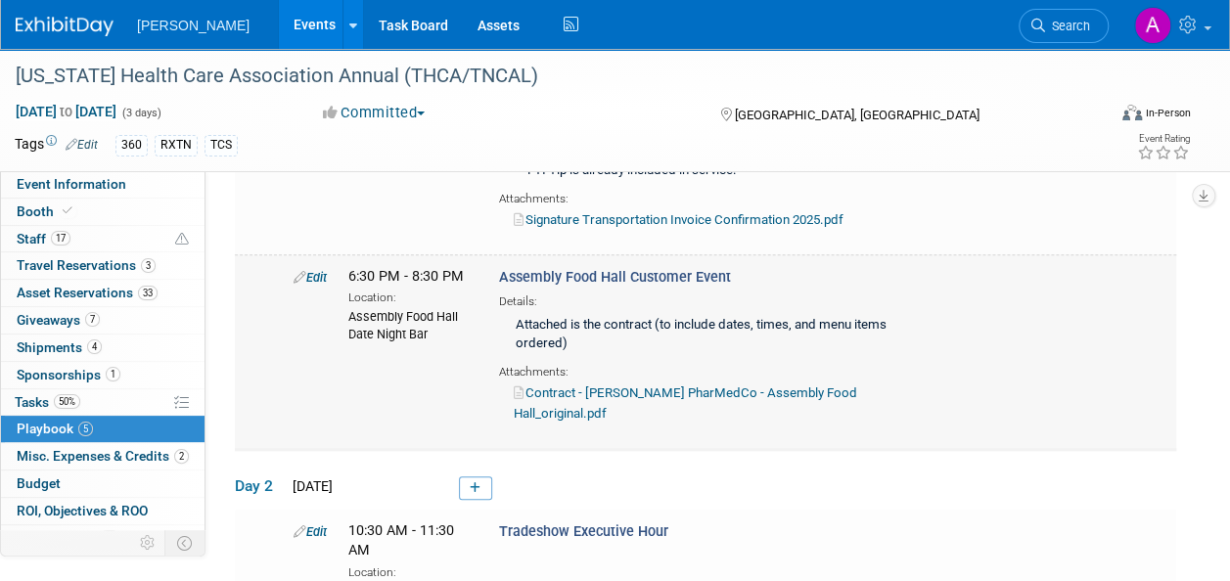
click at [312, 274] on link "Edit" at bounding box center [310, 277] width 33 height 15
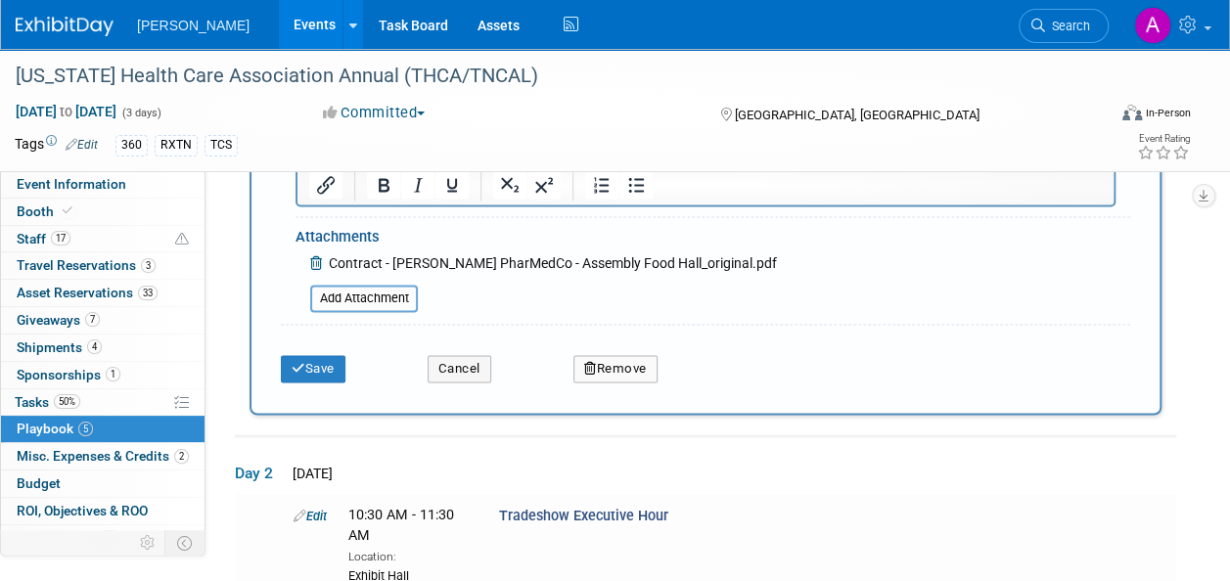
scroll to position [1301, 0]
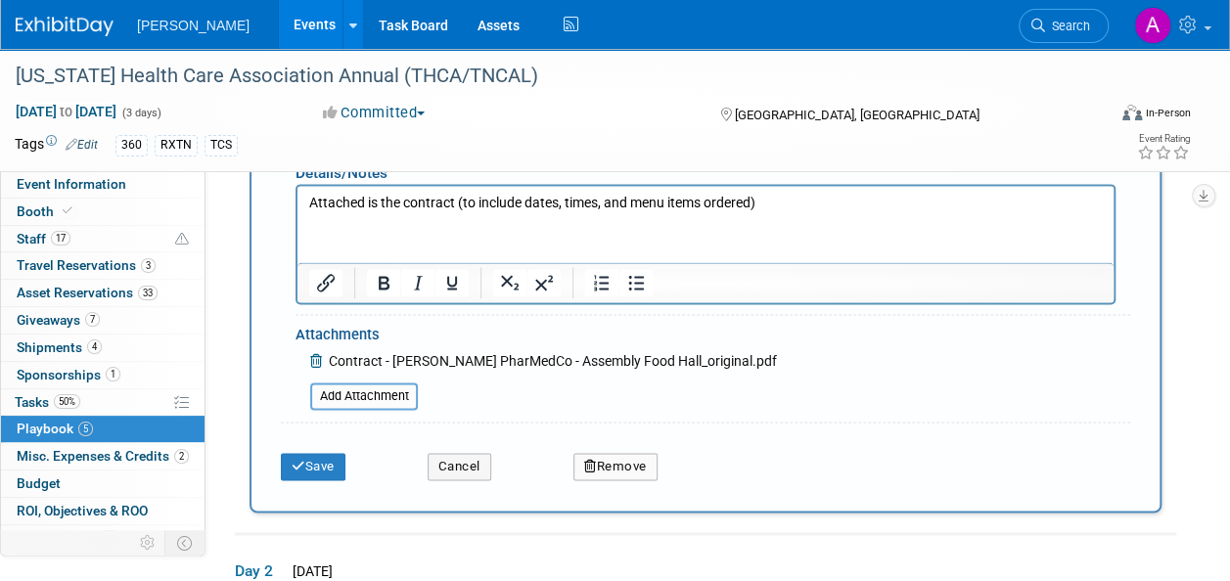
click at [316, 362] on icon at bounding box center [318, 361] width 16 height 14
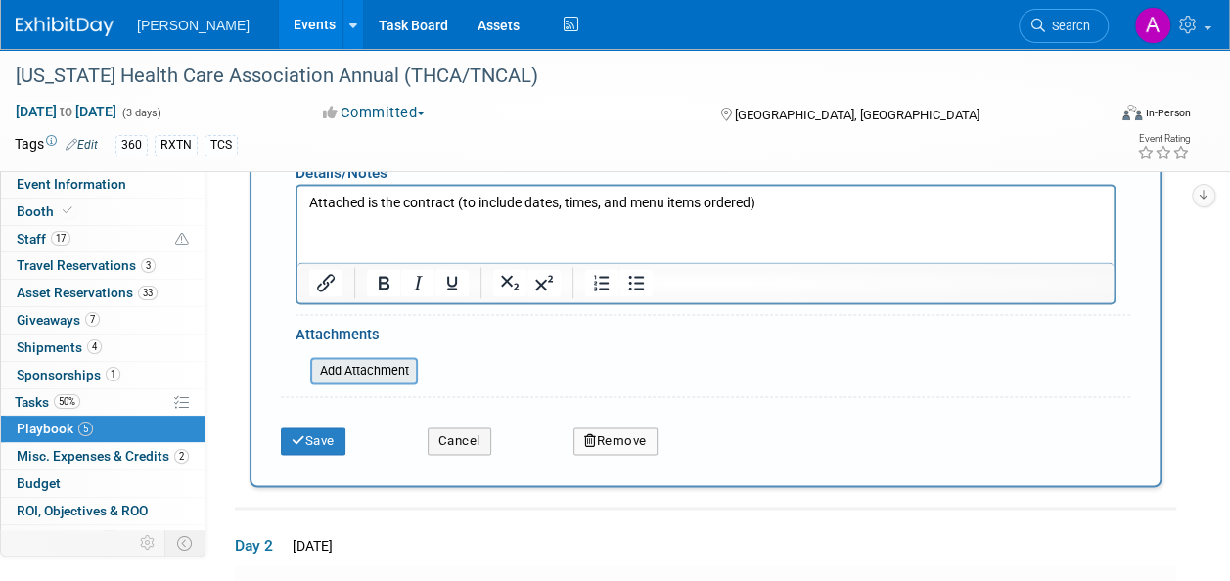
click at [333, 359] on input "file" at bounding box center [299, 370] width 233 height 23
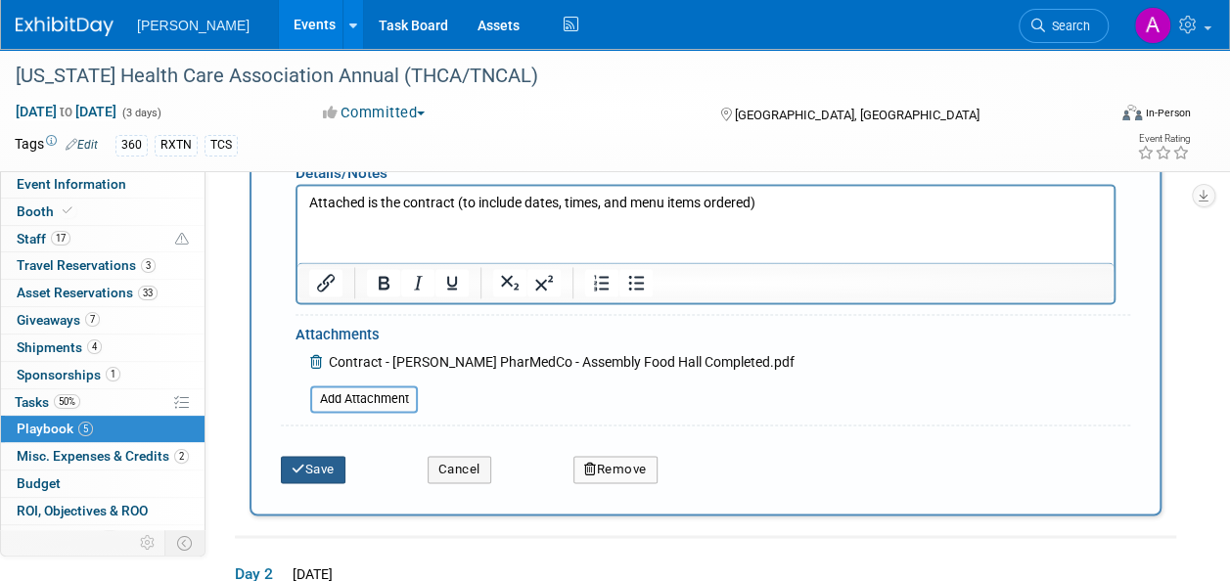
click at [314, 464] on button "Save" at bounding box center [313, 469] width 65 height 27
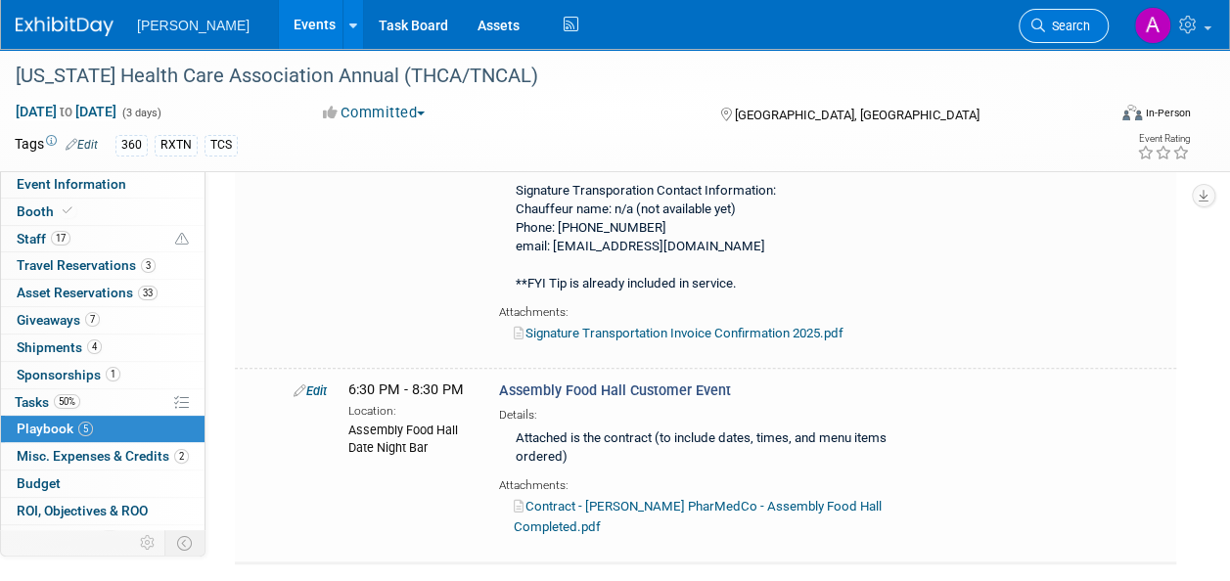
scroll to position [691, 0]
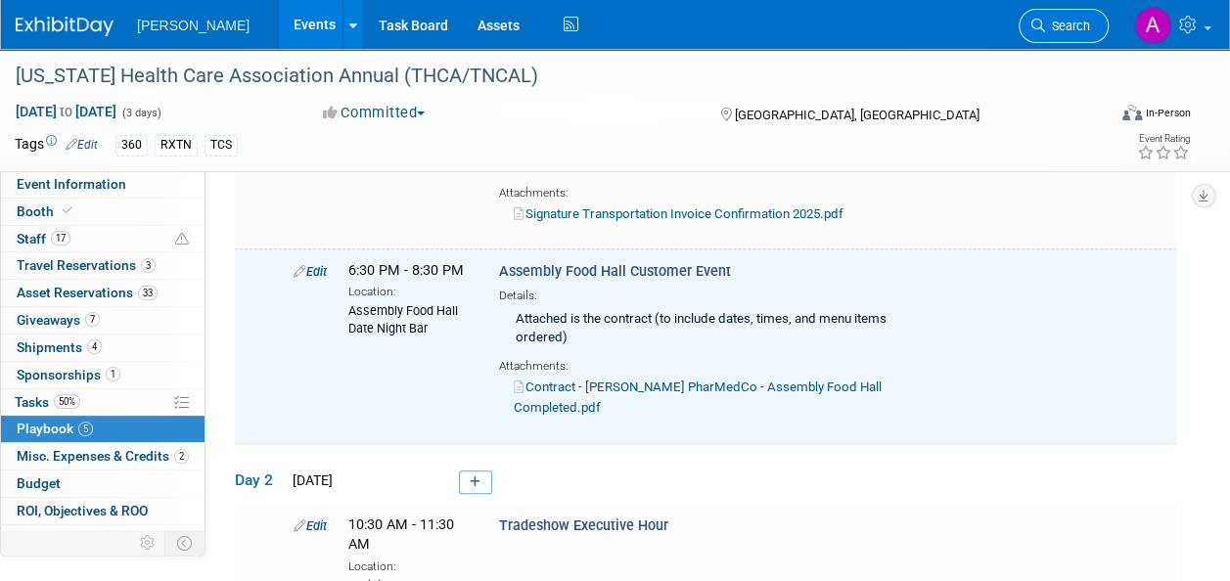
click at [1065, 31] on span "Search" at bounding box center [1067, 26] width 45 height 15
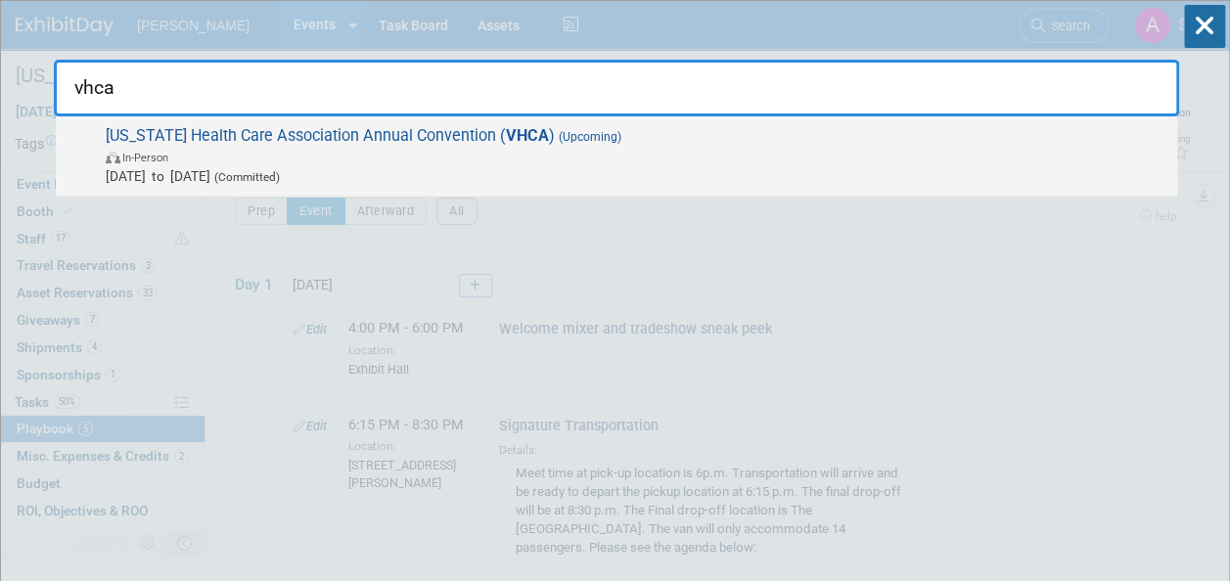
type input "vhca"
click at [776, 147] on span "In-Person" at bounding box center [637, 157] width 1062 height 20
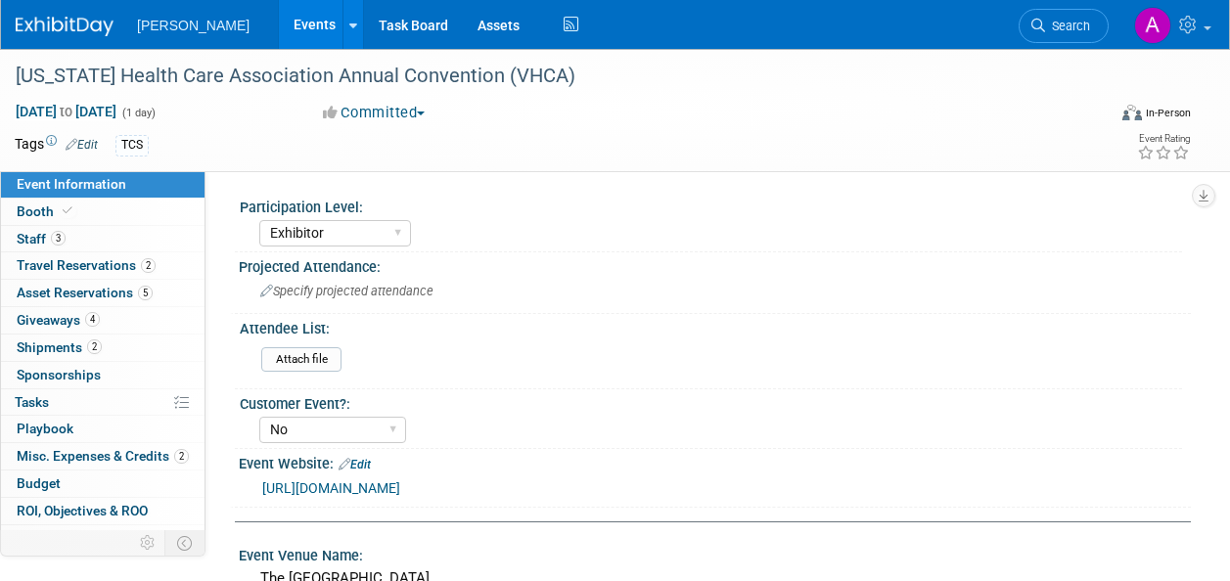
select select "Exhibitor"
select select "No"
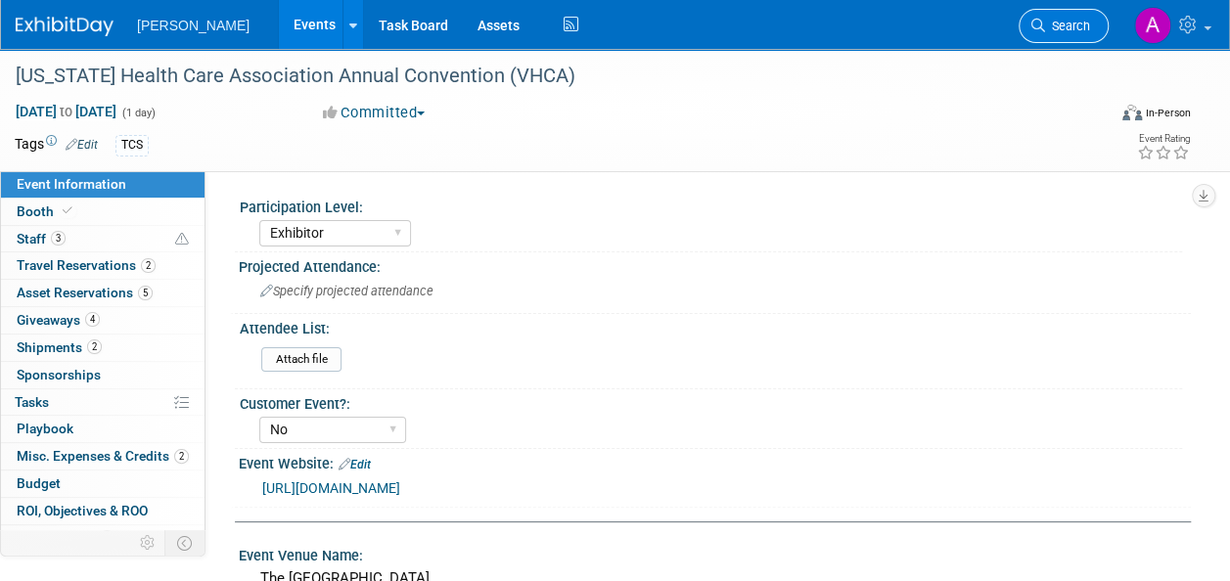
click at [1068, 34] on link "Search" at bounding box center [1064, 26] width 90 height 34
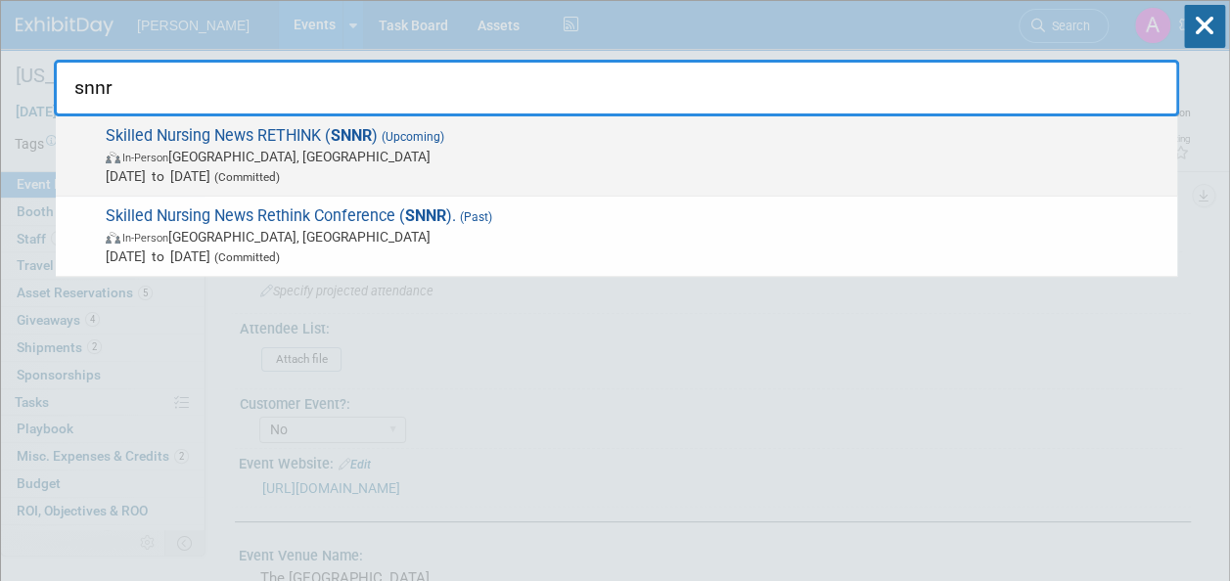
type input "snnr"
click at [771, 141] on span "Skilled Nursing News RETHINK ( SNNR ) (Upcoming) In-Person Chicago, IL Aug 18, …" at bounding box center [634, 156] width 1068 height 60
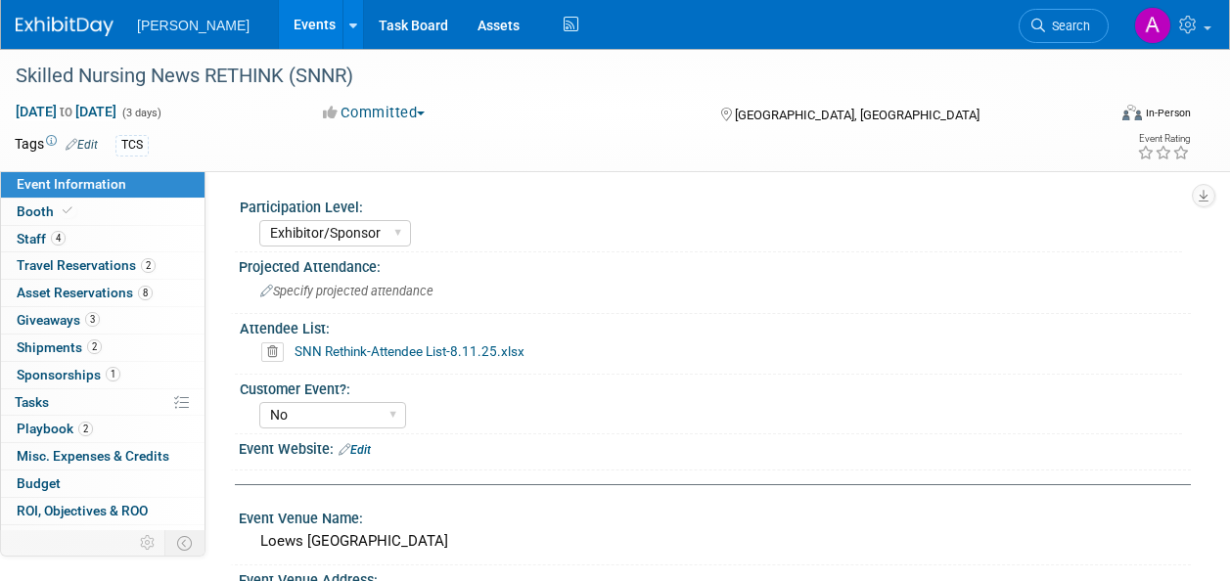
select select "Exhibitor/Sponsor"
select select "No"
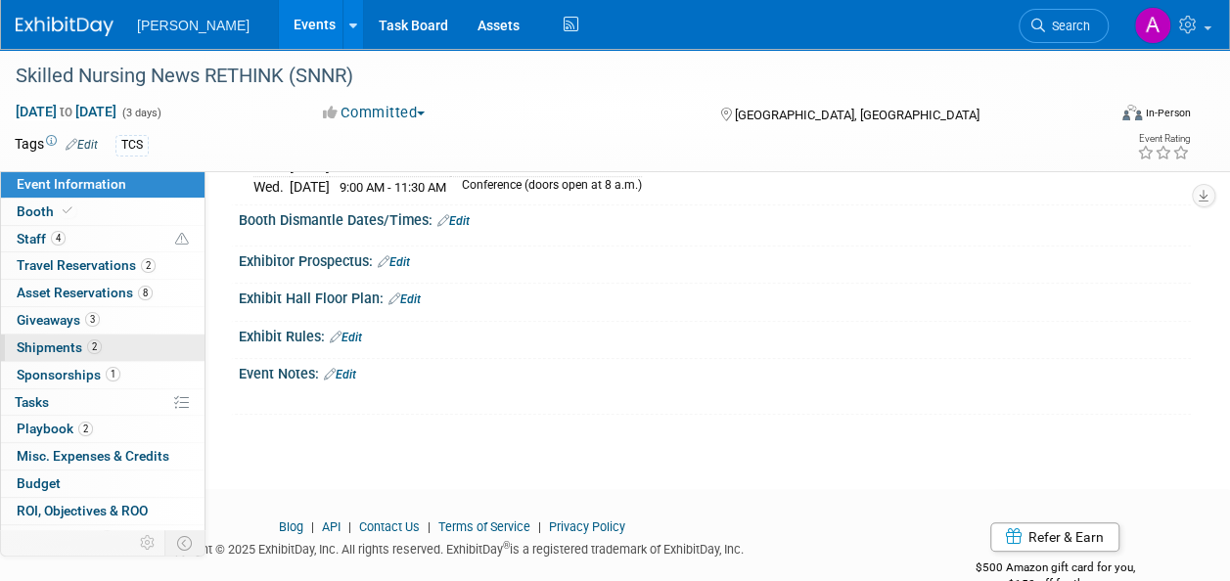
scroll to position [655, 0]
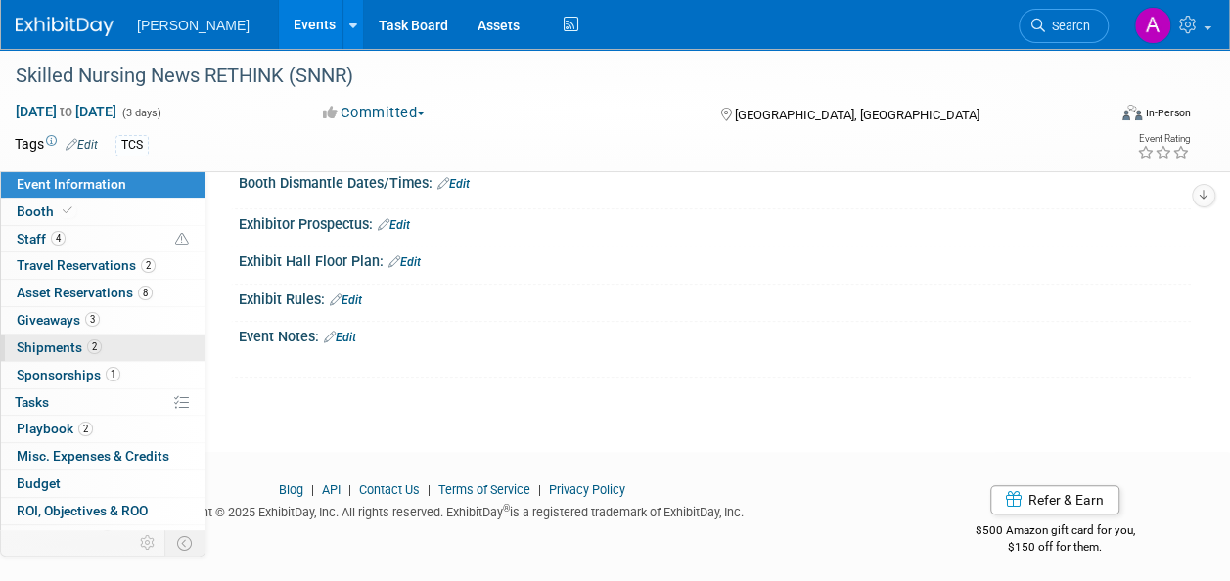
click at [73, 344] on span "Shipments 2" at bounding box center [59, 348] width 85 height 16
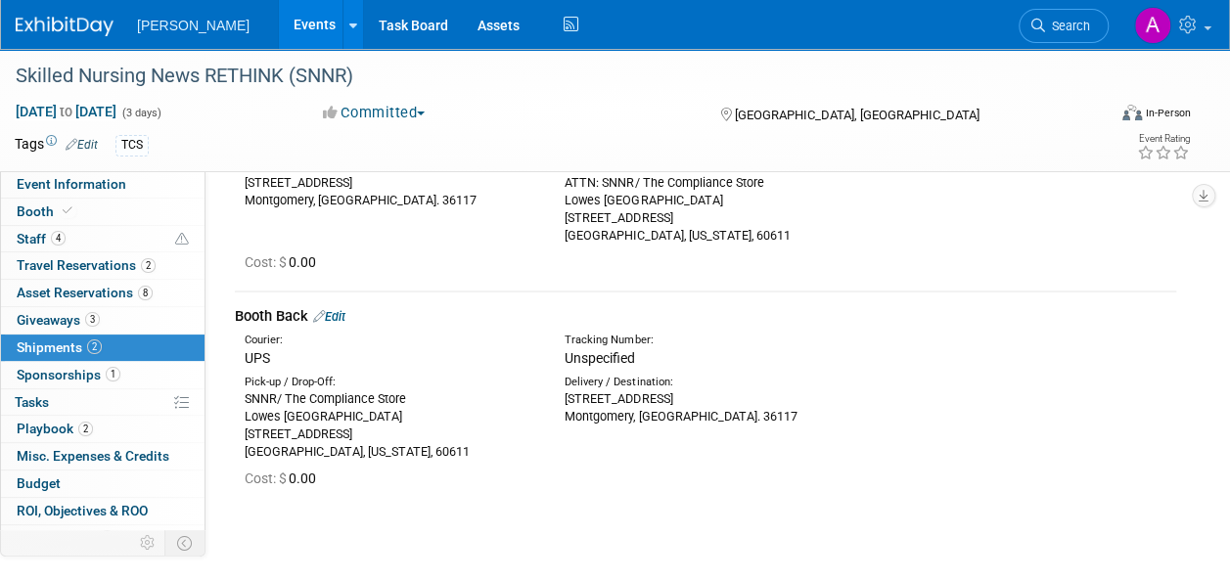
scroll to position [0, 0]
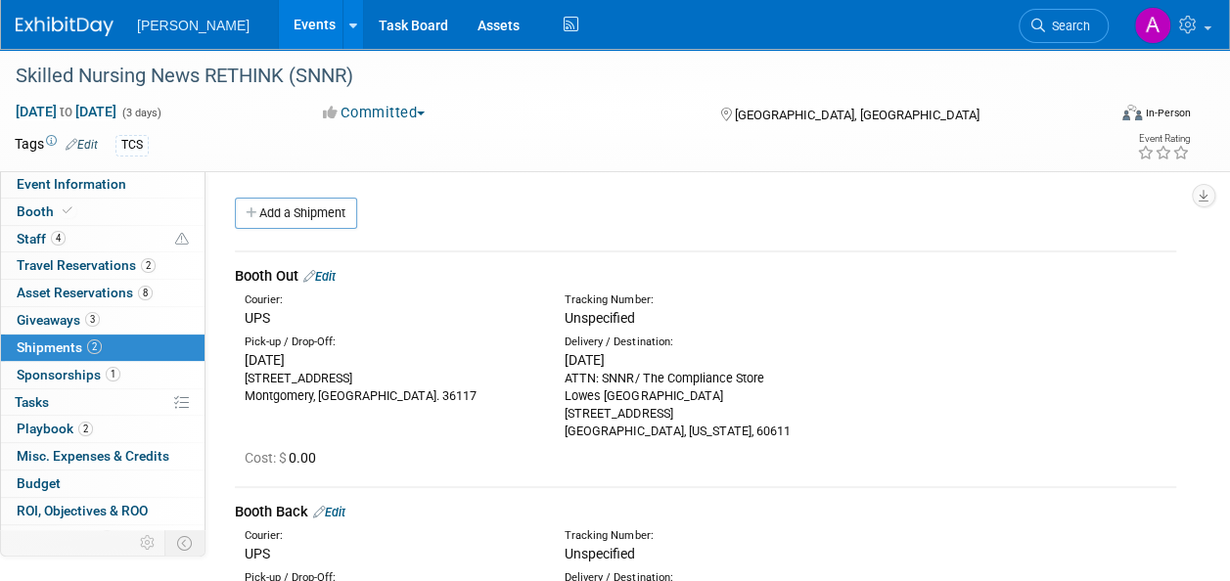
click at [328, 274] on link "Edit" at bounding box center [319, 276] width 32 height 15
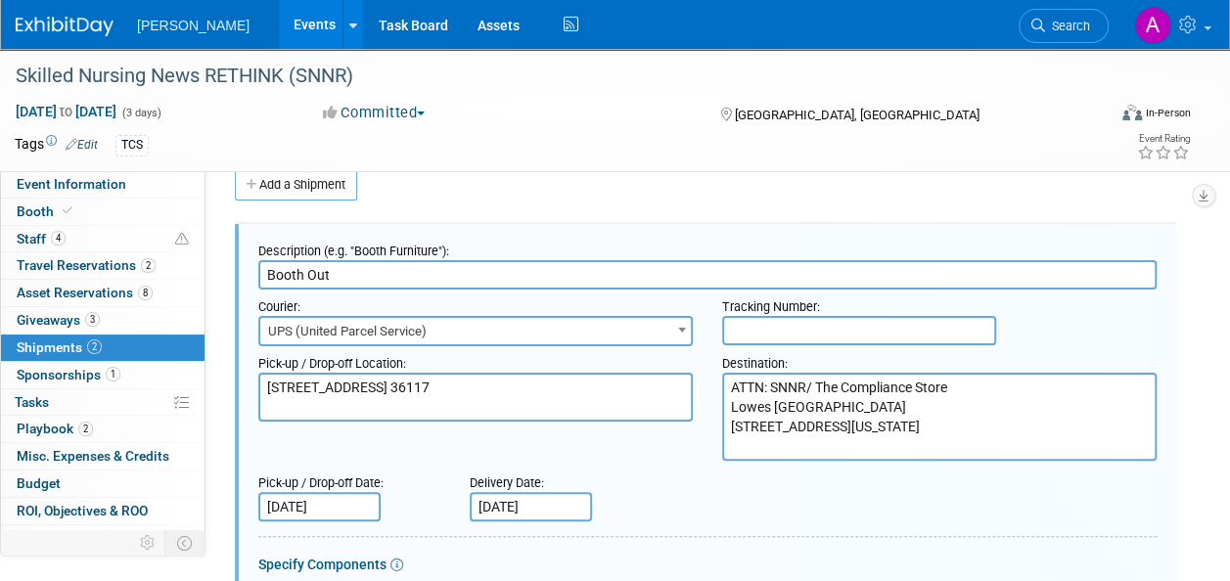
click at [812, 332] on input "text" at bounding box center [859, 330] width 274 height 29
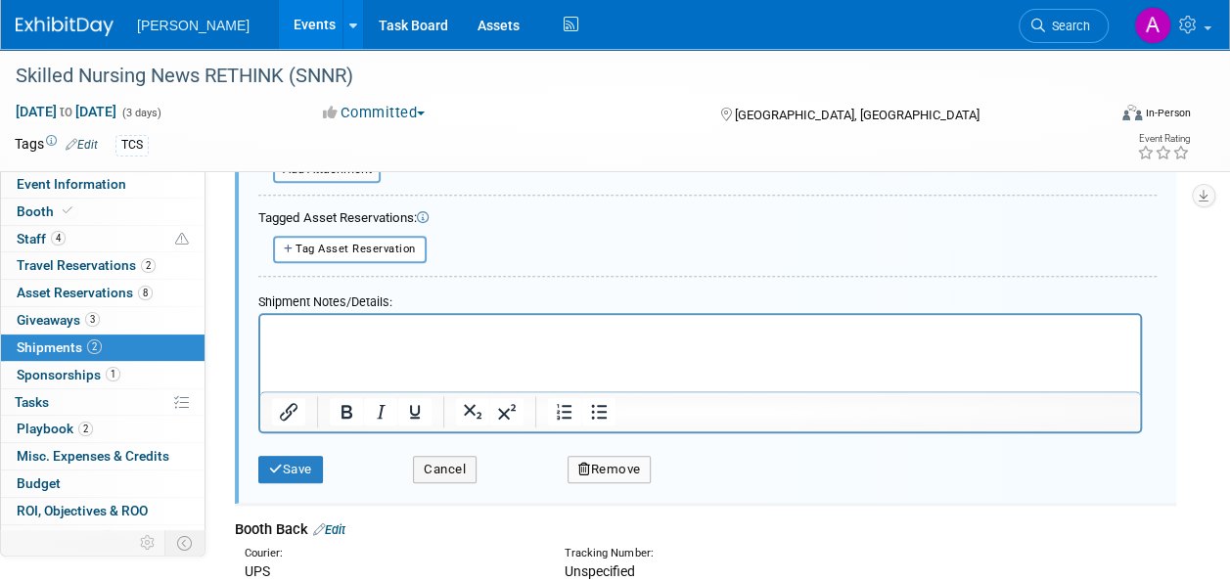
scroll to position [713, 0]
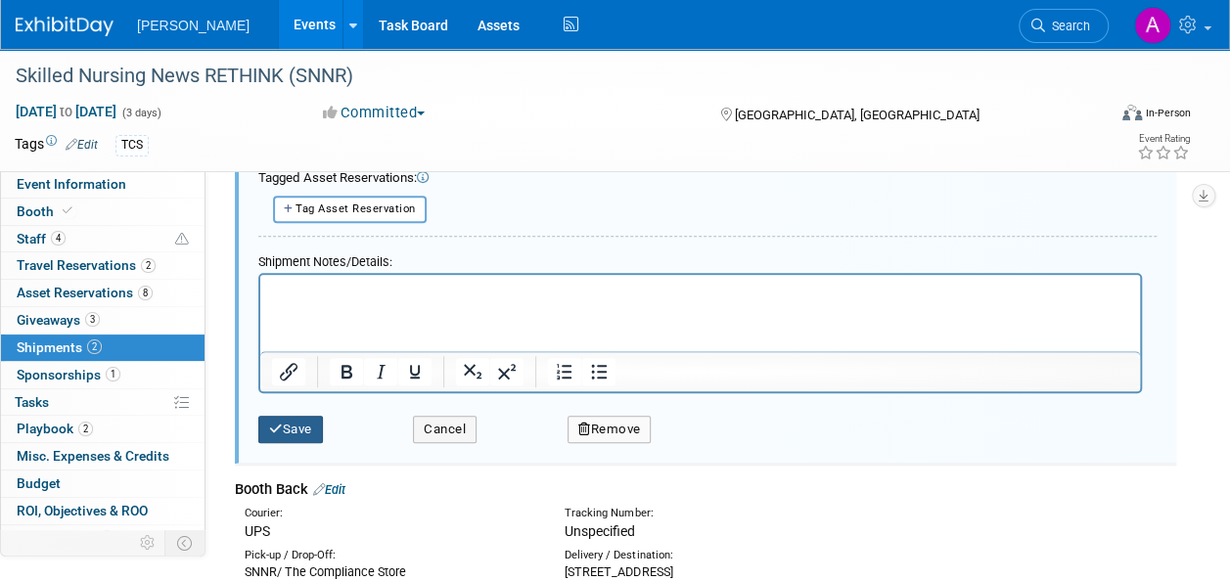
type input "[US_VEHICLE_IDENTIFICATION_NUMBER]"
click at [313, 423] on button "Save" at bounding box center [290, 429] width 65 height 27
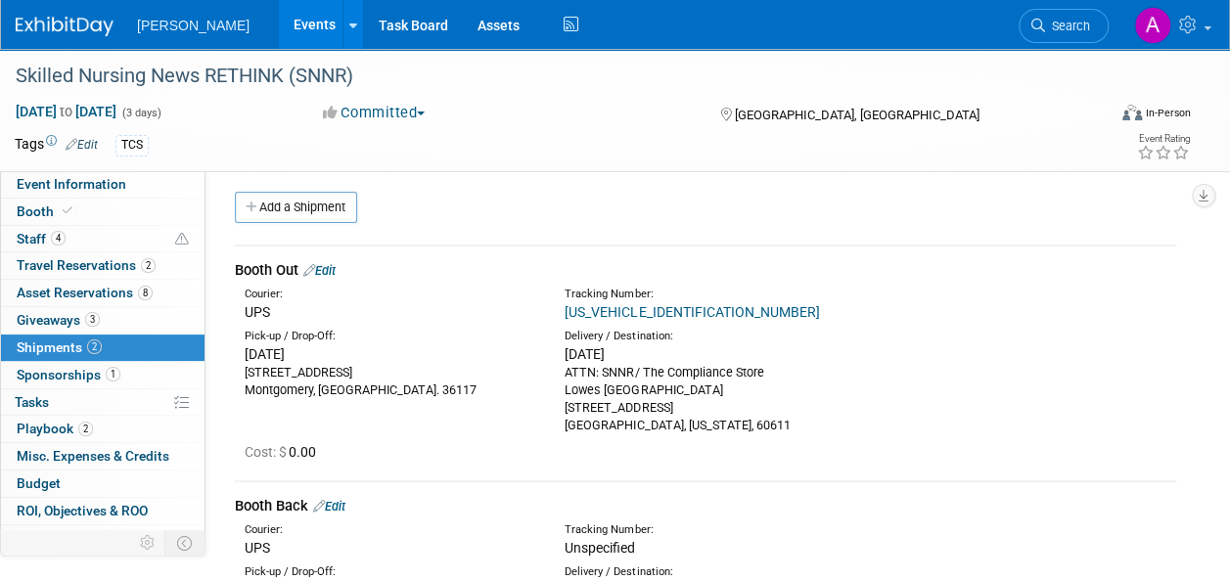
scroll to position [0, 0]
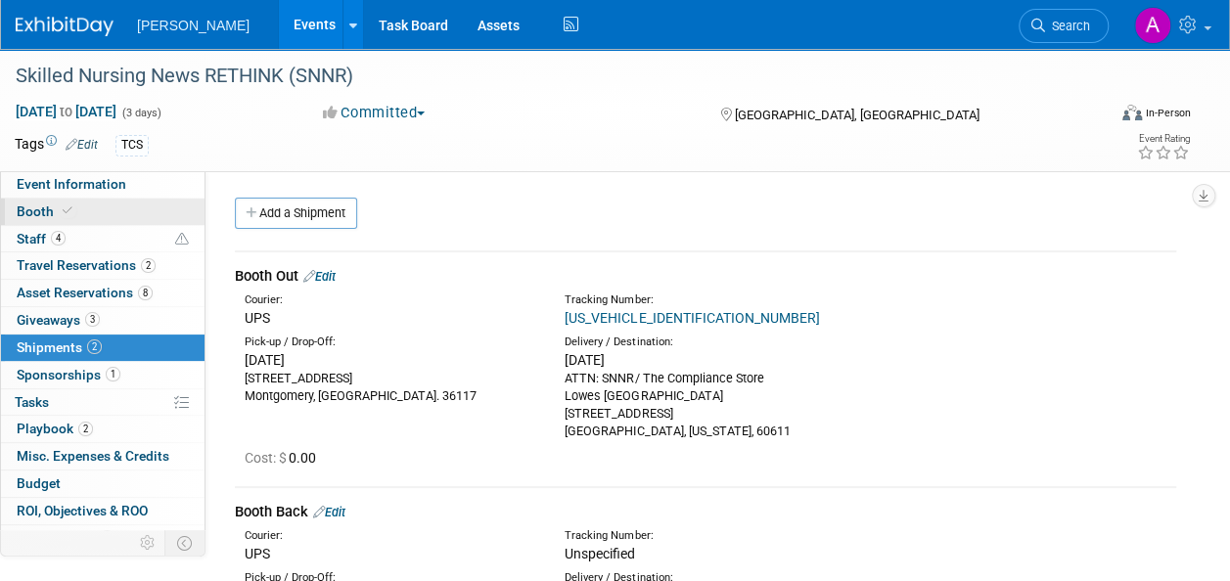
click at [91, 201] on link "Booth" at bounding box center [103, 212] width 204 height 26
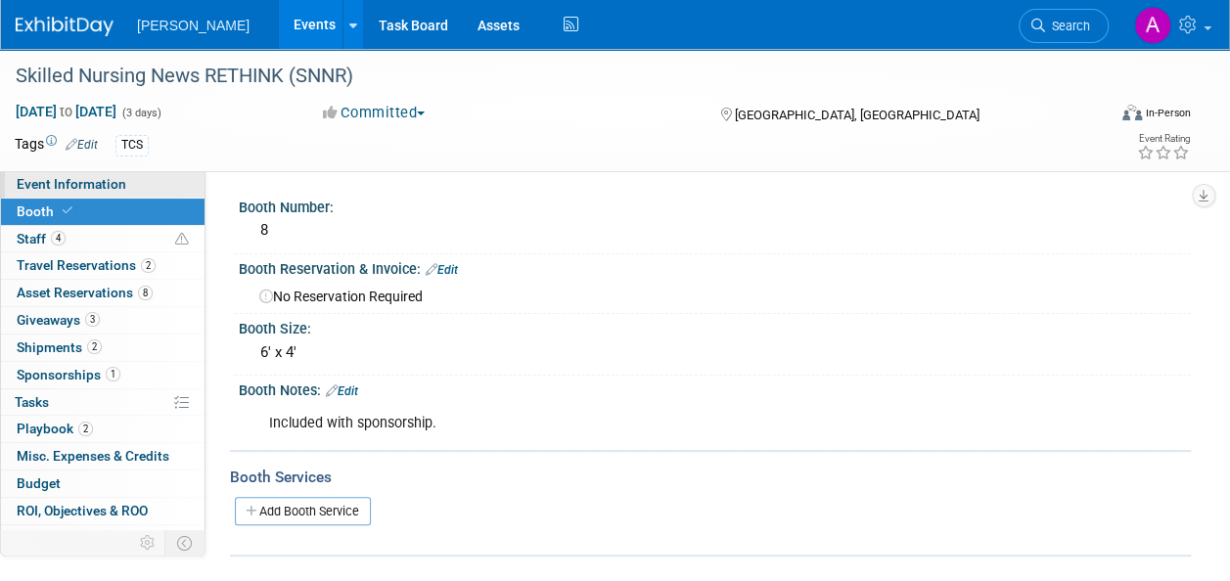
click at [105, 185] on span "Event Information" at bounding box center [72, 184] width 110 height 16
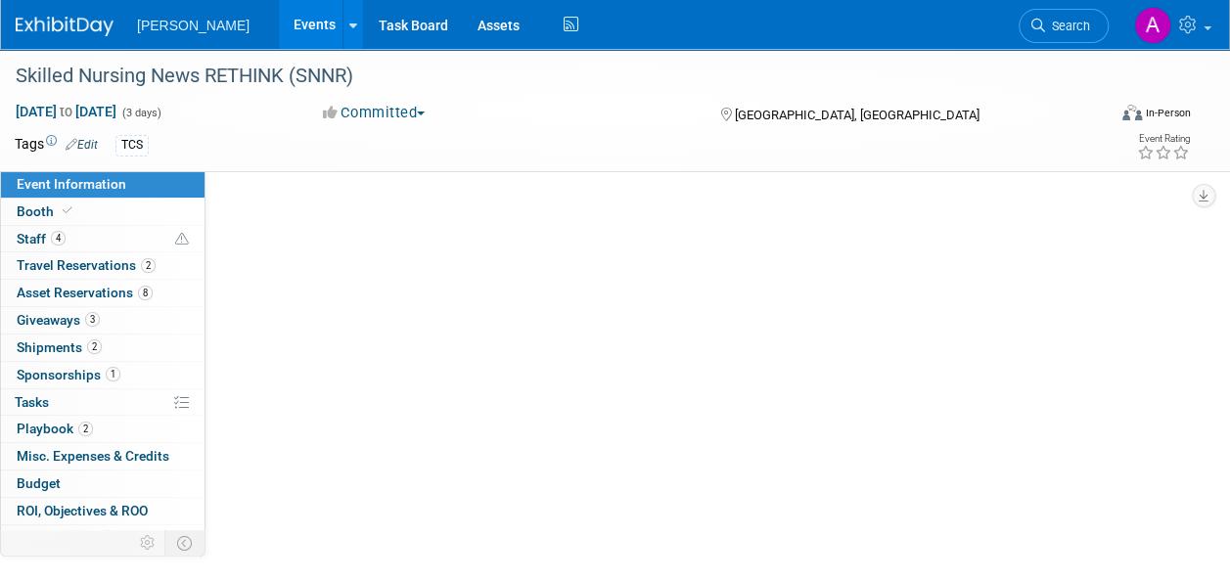
select select "Exhibitor/Sponsor"
select select "No"
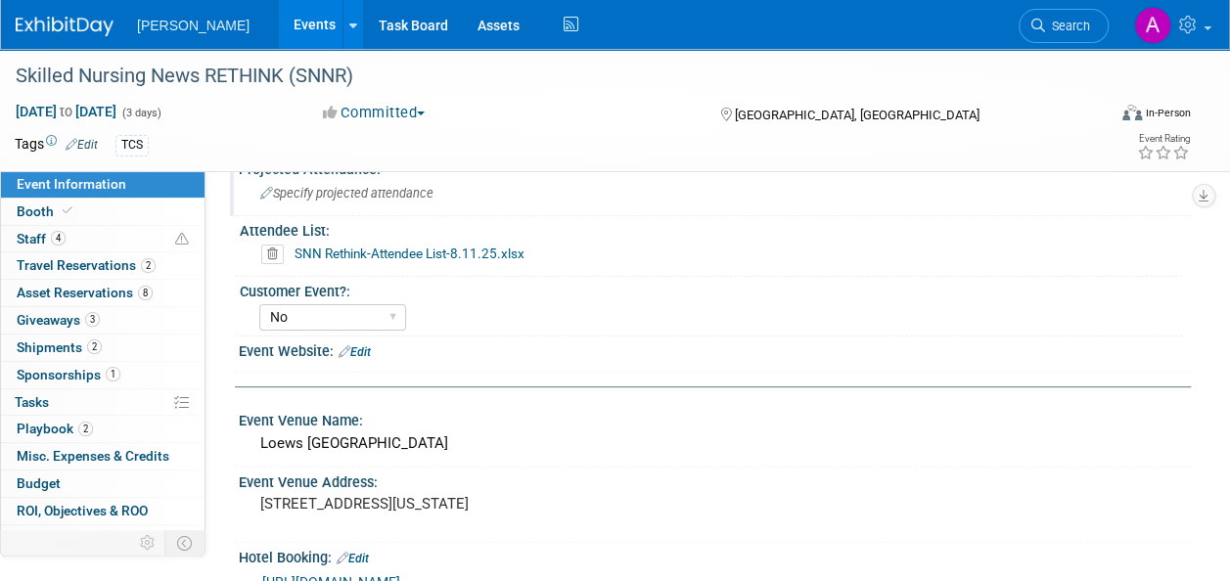
scroll to position [196, 0]
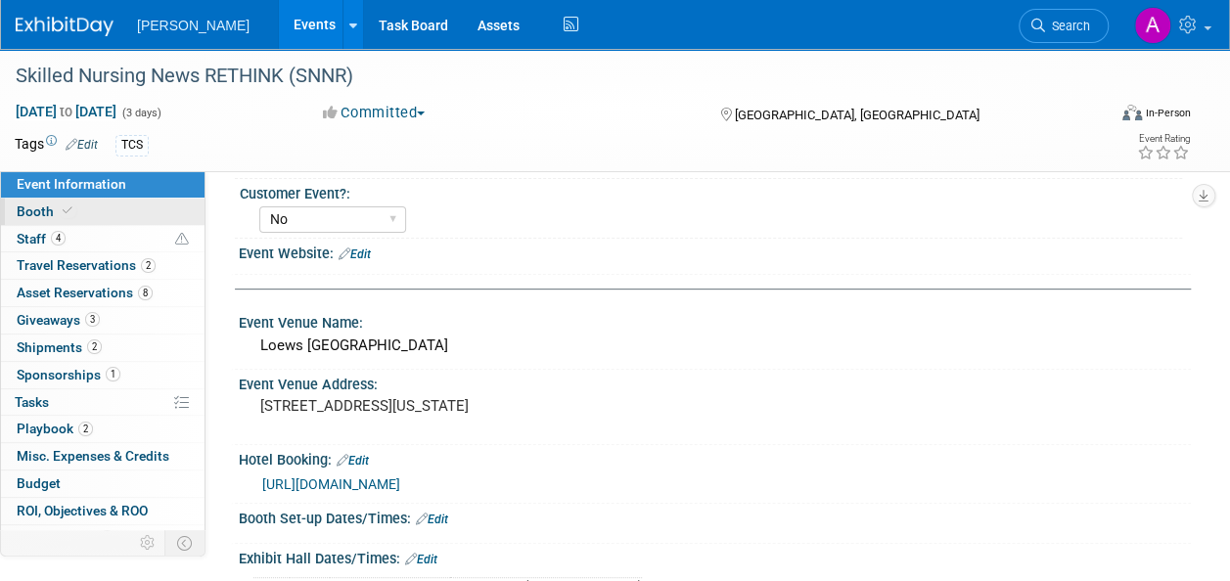
click at [59, 215] on span at bounding box center [68, 211] width 18 height 15
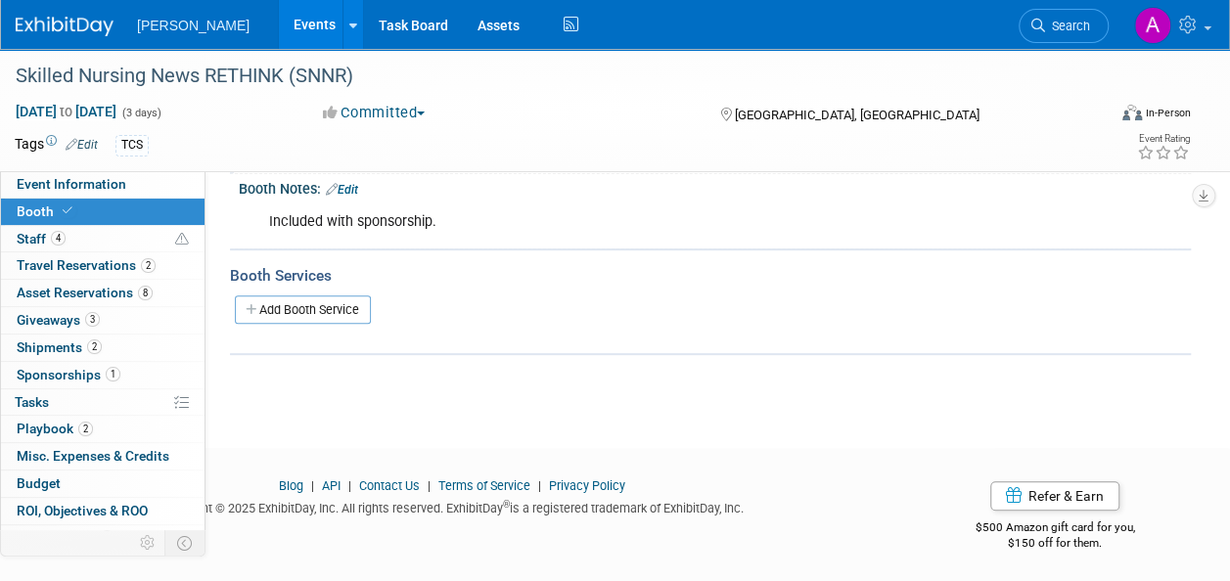
scroll to position [205, 0]
